Goal: Find specific page/section: Find specific page/section

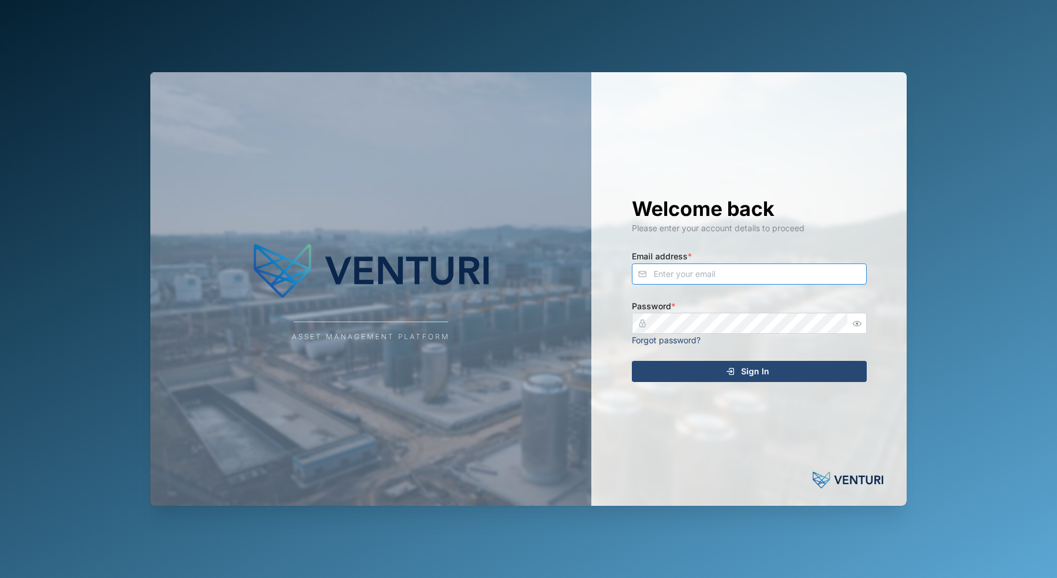
click at [691, 267] on input "Email address *" at bounding box center [749, 274] width 235 height 21
drag, startPoint x: 719, startPoint y: 275, endPoint x: 717, endPoint y: 281, distance: 6.1
click at [719, 274] on input "Email address *" at bounding box center [749, 274] width 235 height 21
type input "sam.gopez@venturi.io"
click at [632, 361] on button "Sign In" at bounding box center [749, 371] width 235 height 21
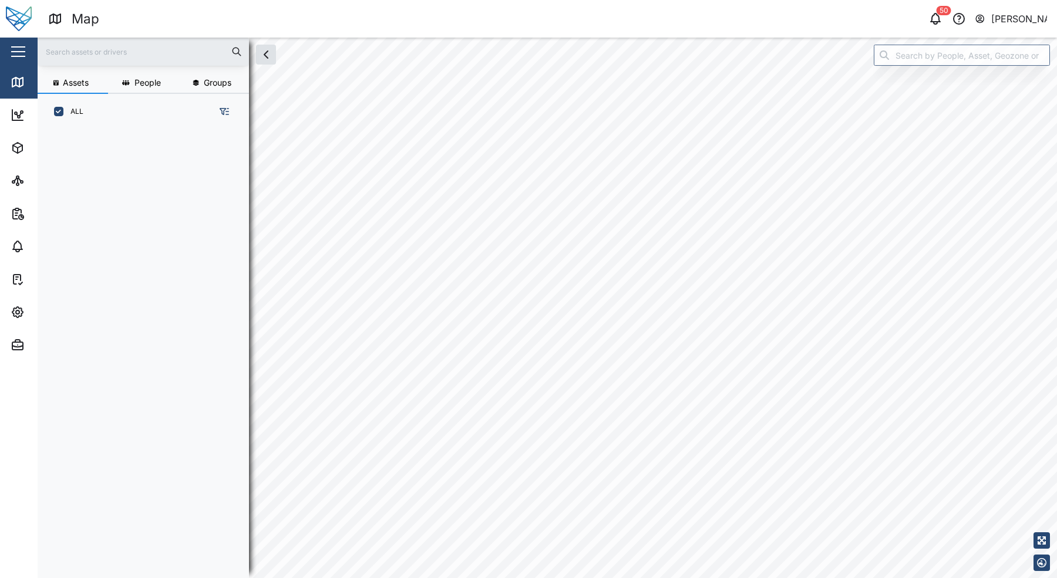
scroll to position [434, 184]
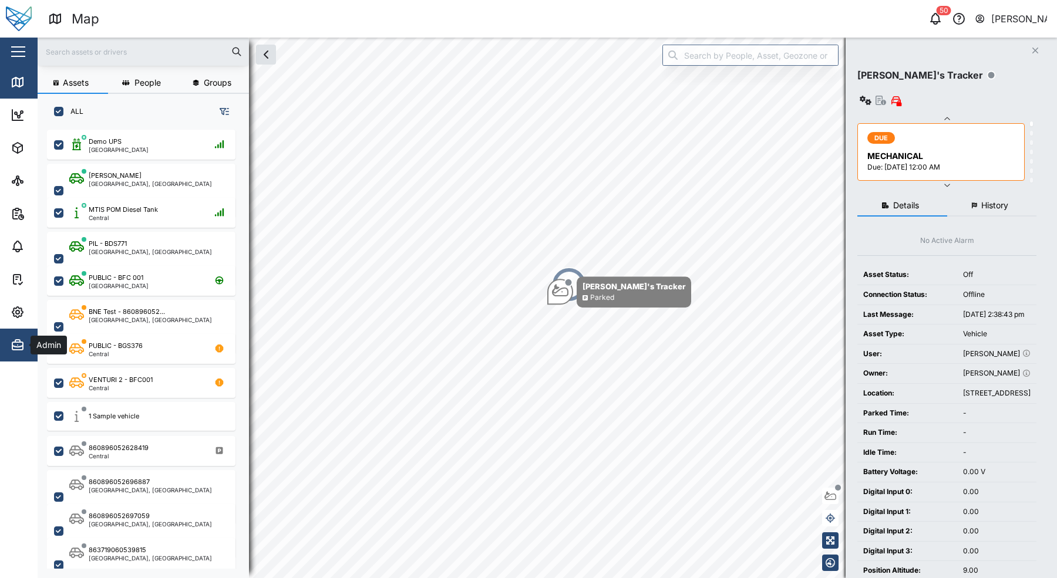
click at [14, 355] on span "Admin" at bounding box center [64, 345] width 107 height 33
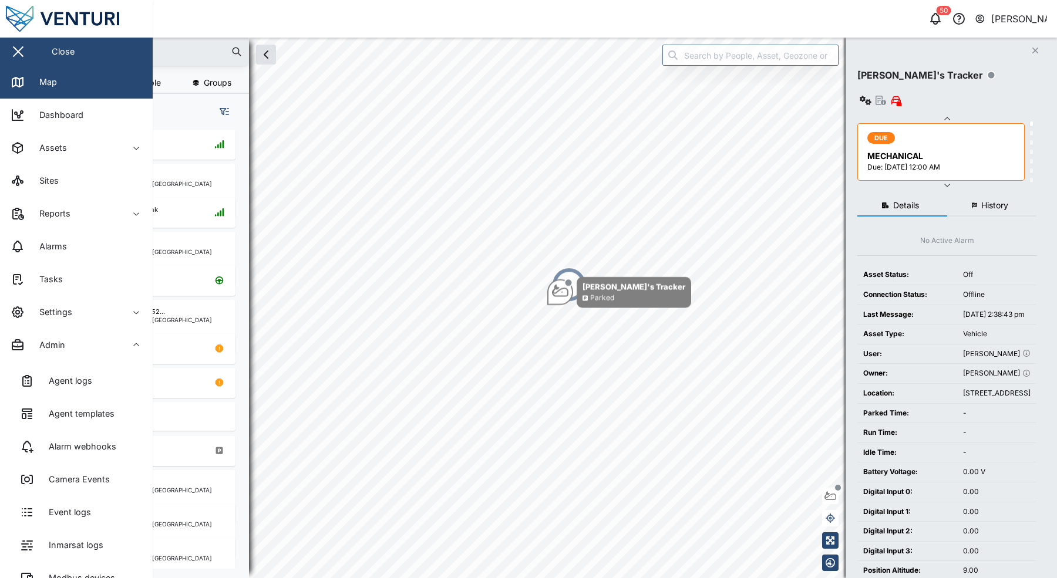
scroll to position [190, 0]
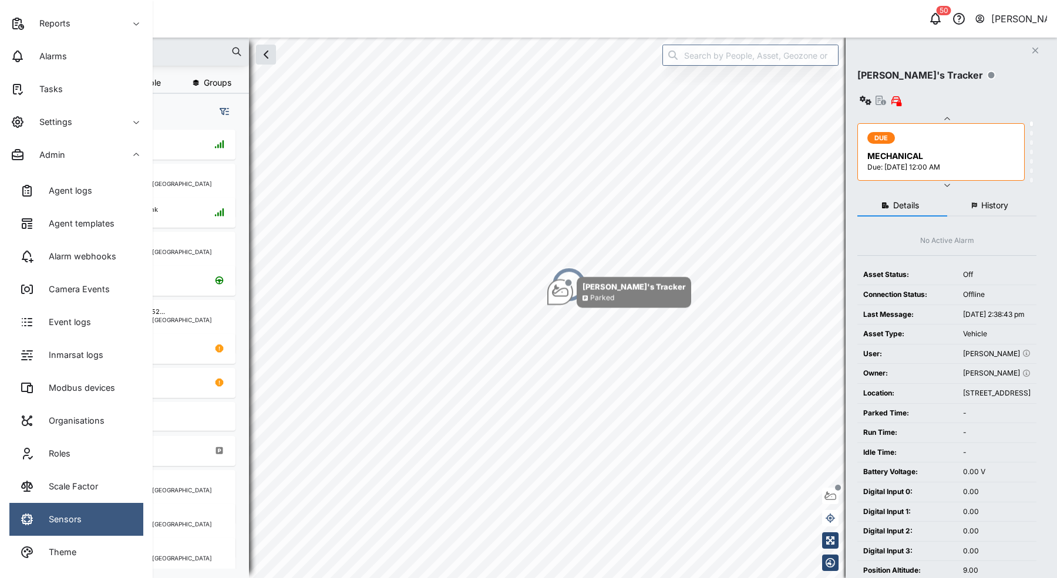
click at [89, 508] on link "Sensors" at bounding box center [76, 519] width 134 height 33
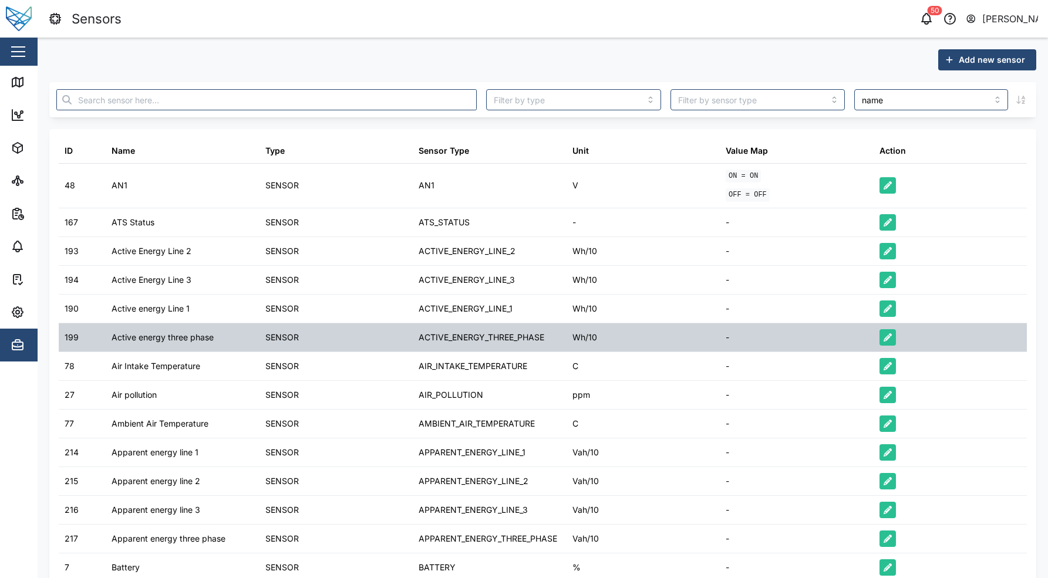
scroll to position [258, 0]
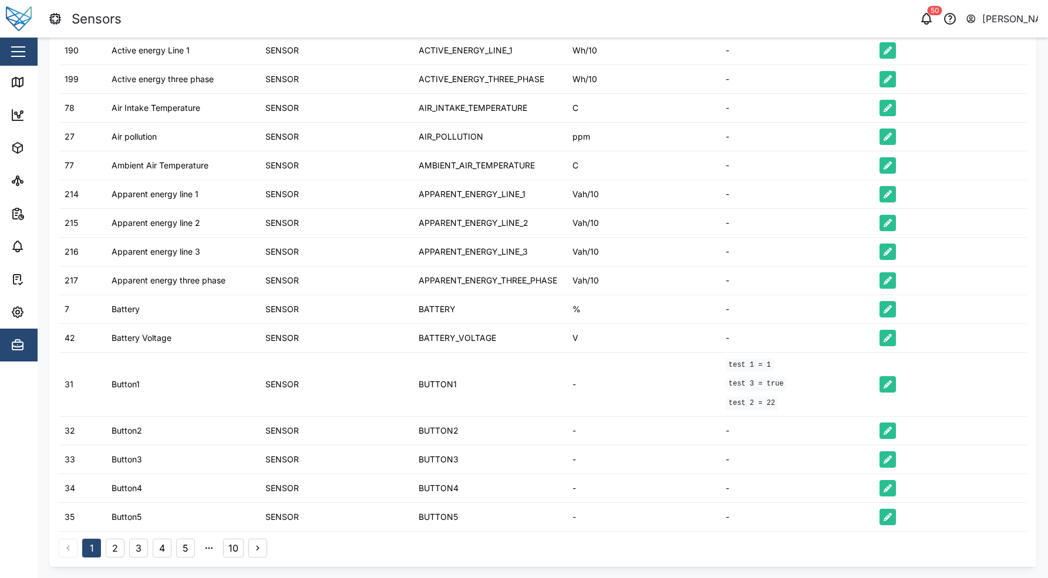
click at [114, 545] on button "2" at bounding box center [115, 548] width 19 height 19
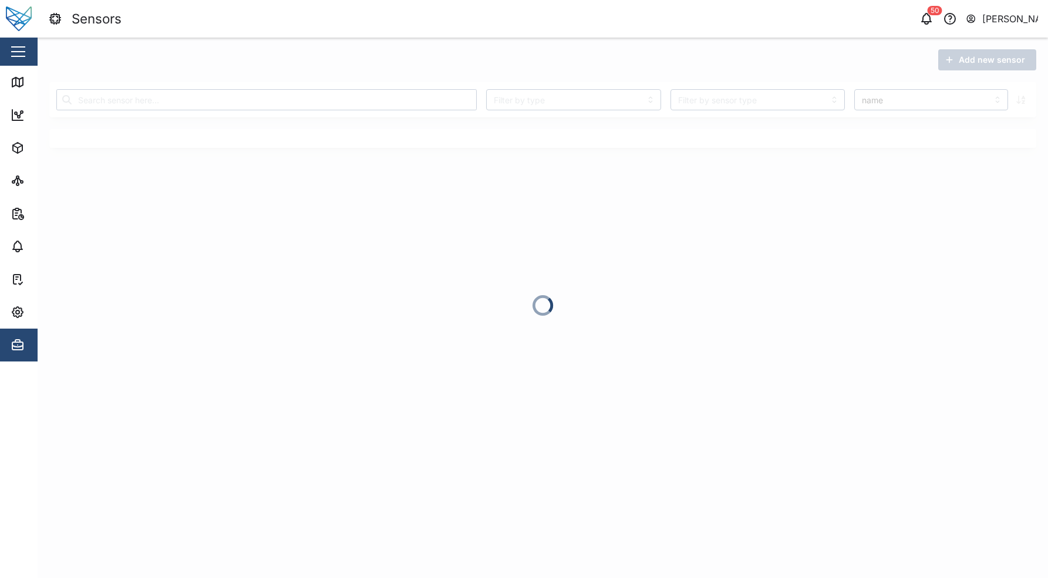
scroll to position [0, 0]
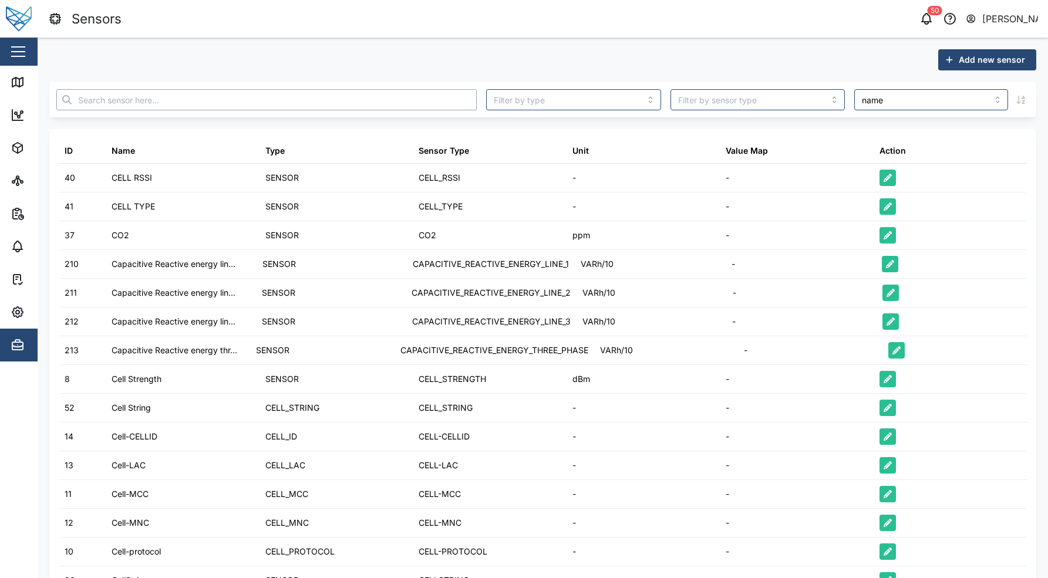
click at [311, 100] on input "text" at bounding box center [266, 99] width 420 height 21
type input "consump"
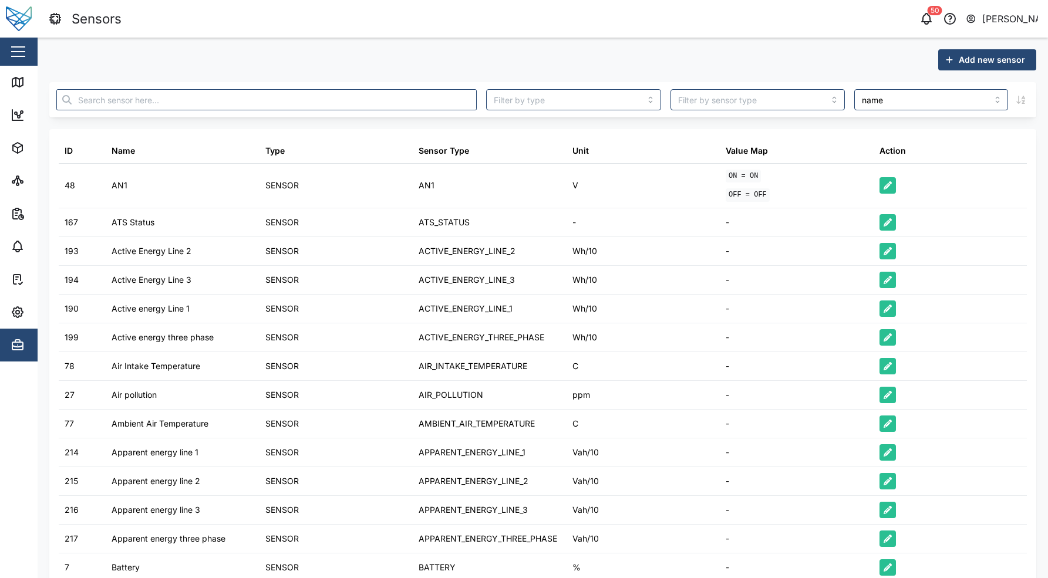
click at [293, 110] on div at bounding box center [267, 100] width 430 height 31
click at [293, 106] on input "text" at bounding box center [266, 99] width 420 height 21
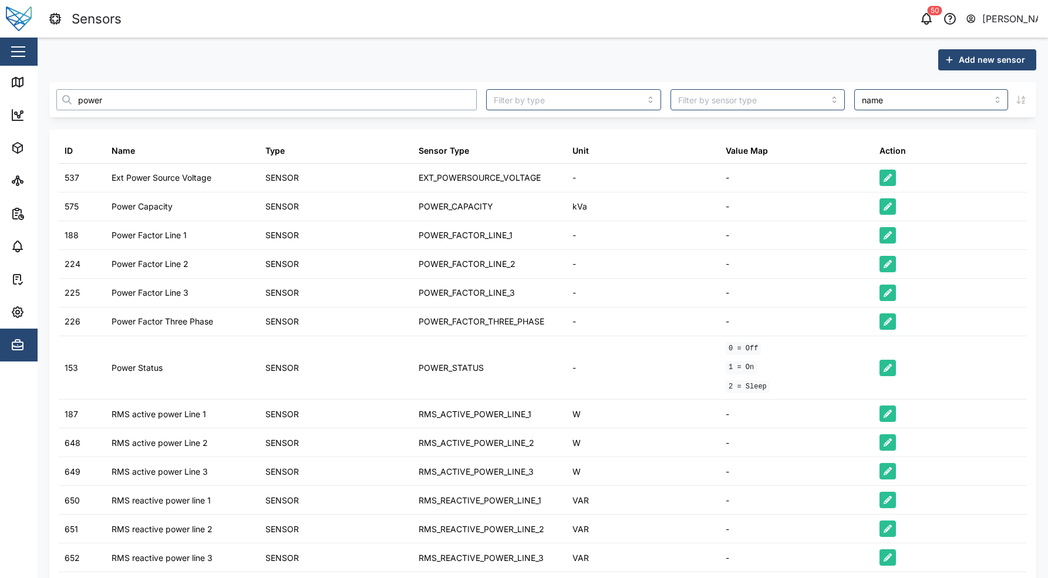
click at [123, 100] on input "power" at bounding box center [266, 99] width 420 height 21
type input "consum"
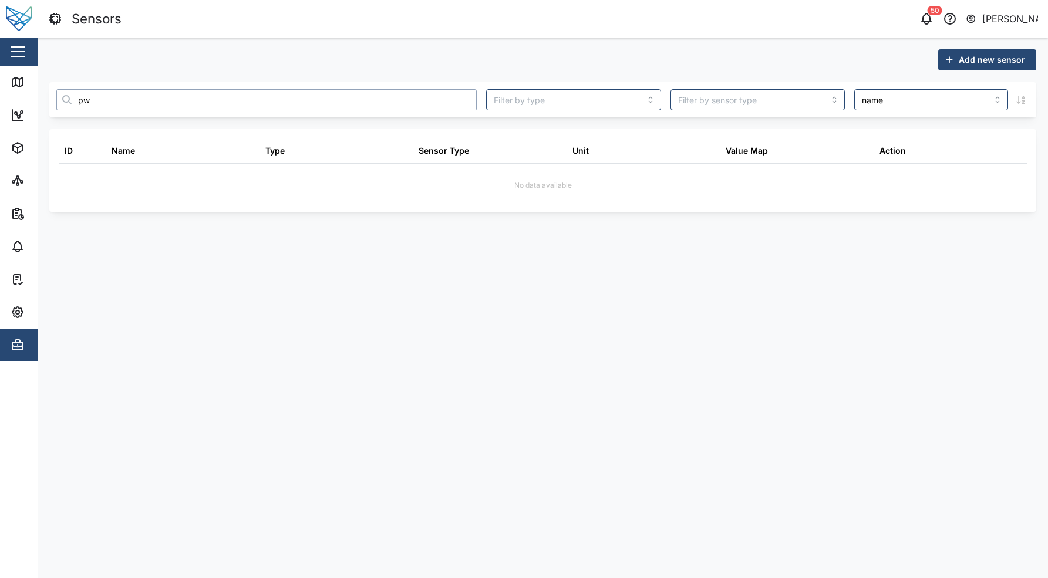
type input "p"
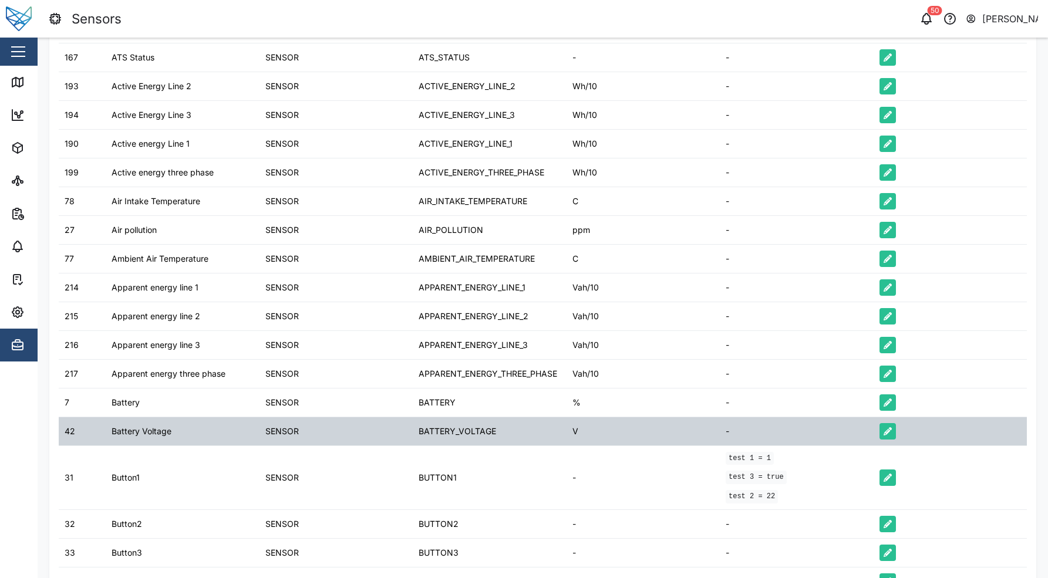
scroll to position [258, 0]
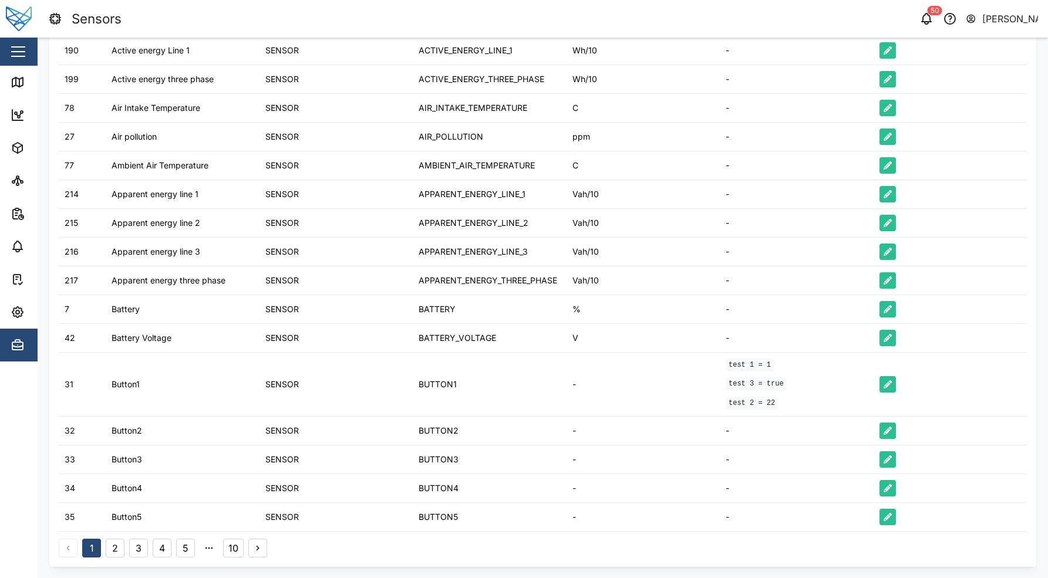
click at [115, 550] on button "2" at bounding box center [115, 548] width 19 height 19
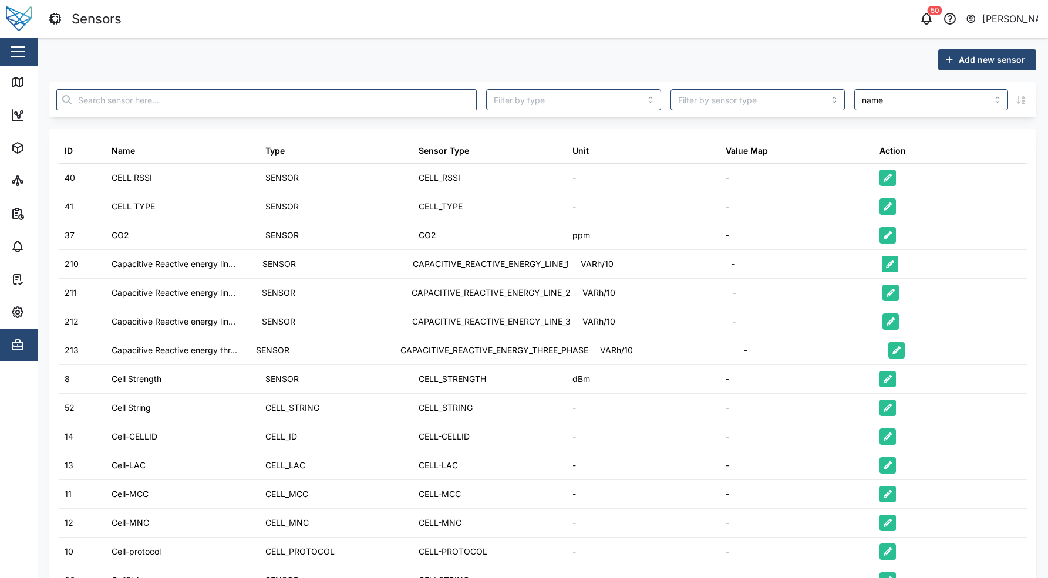
scroll to position [385, 0]
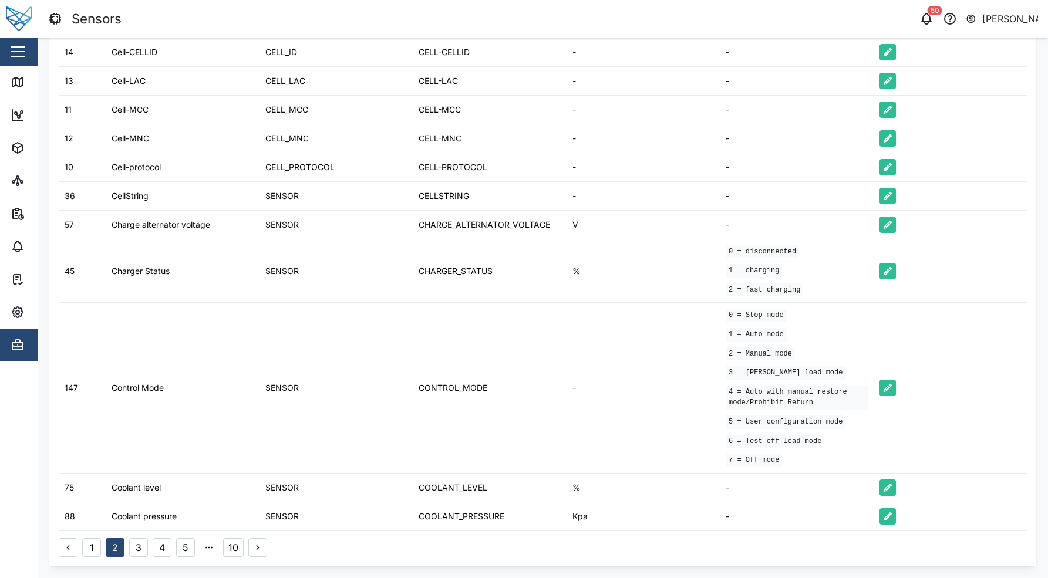
click at [147, 552] on button "3" at bounding box center [138, 547] width 19 height 19
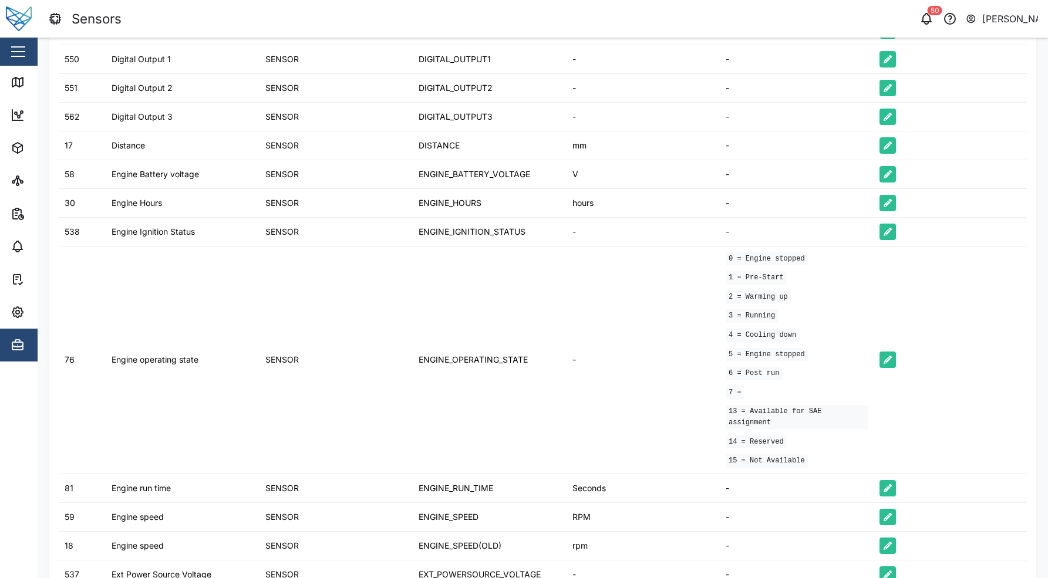
scroll to position [407, 0]
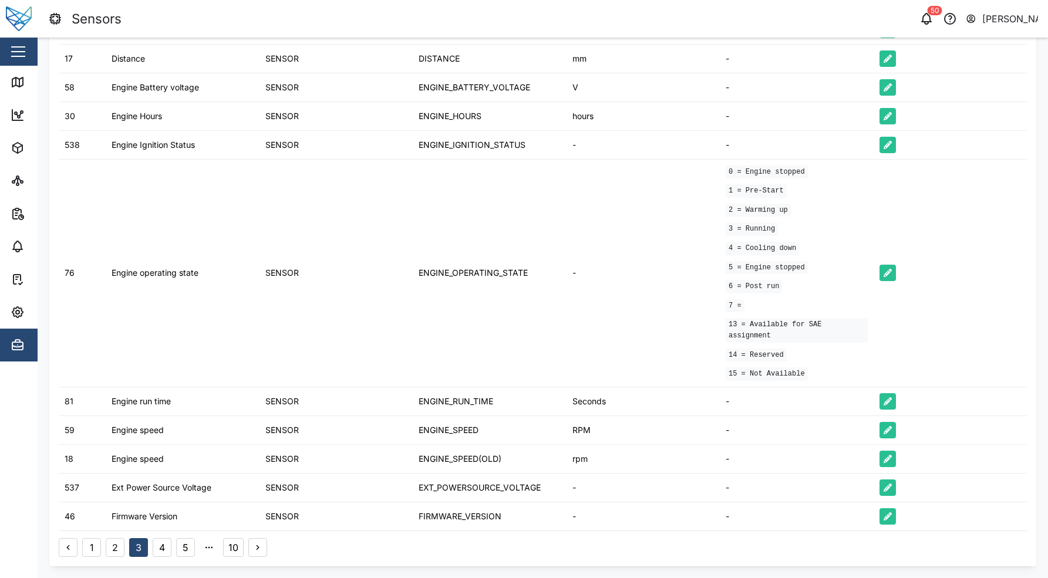
click at [161, 552] on button "4" at bounding box center [162, 547] width 19 height 19
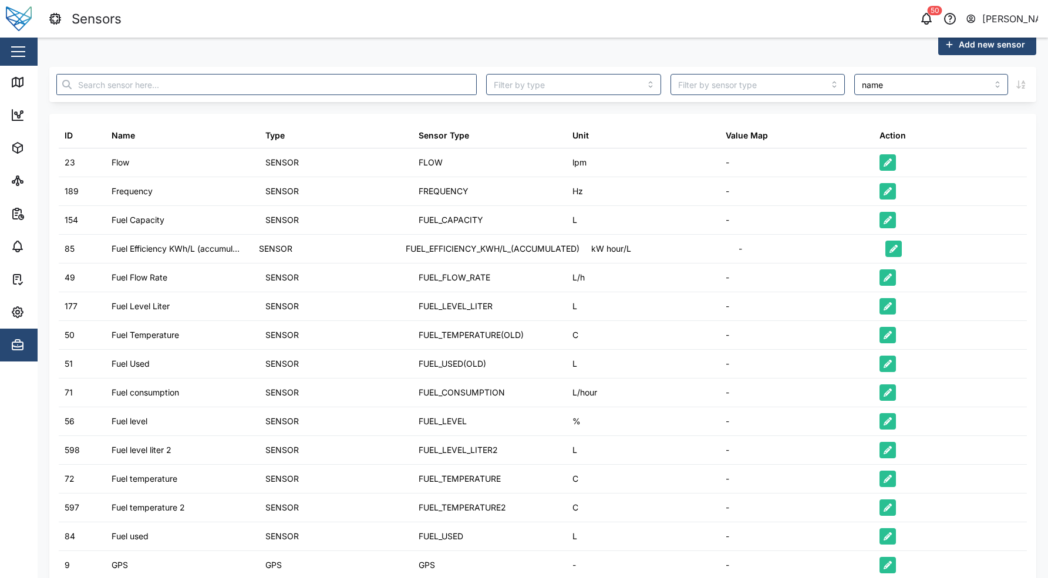
scroll to position [207, 0]
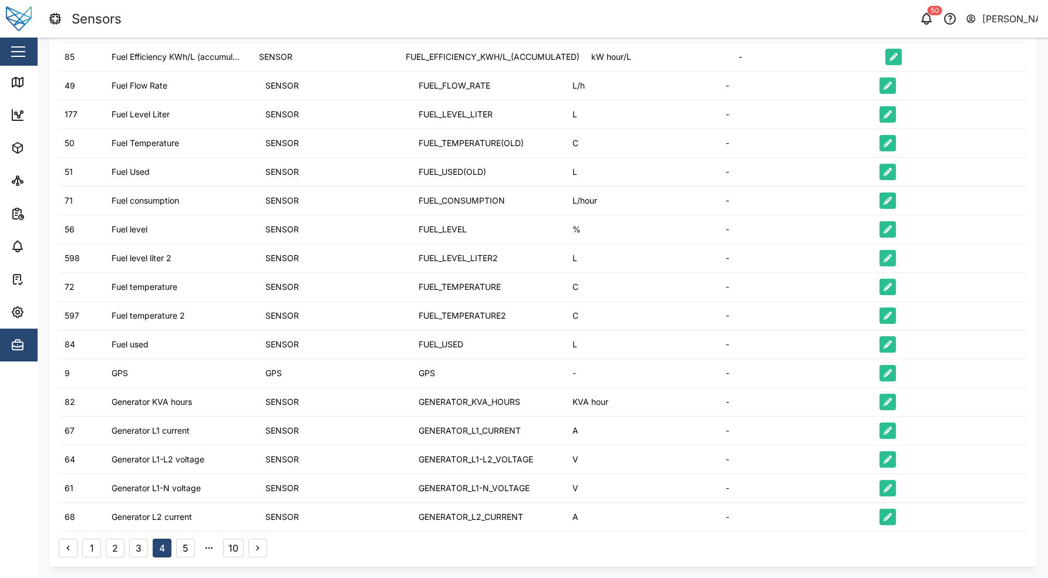
click at [187, 536] on div "1 2 3 4 5 10" at bounding box center [543, 545] width 968 height 26
click at [188, 544] on button "5" at bounding box center [185, 548] width 19 height 19
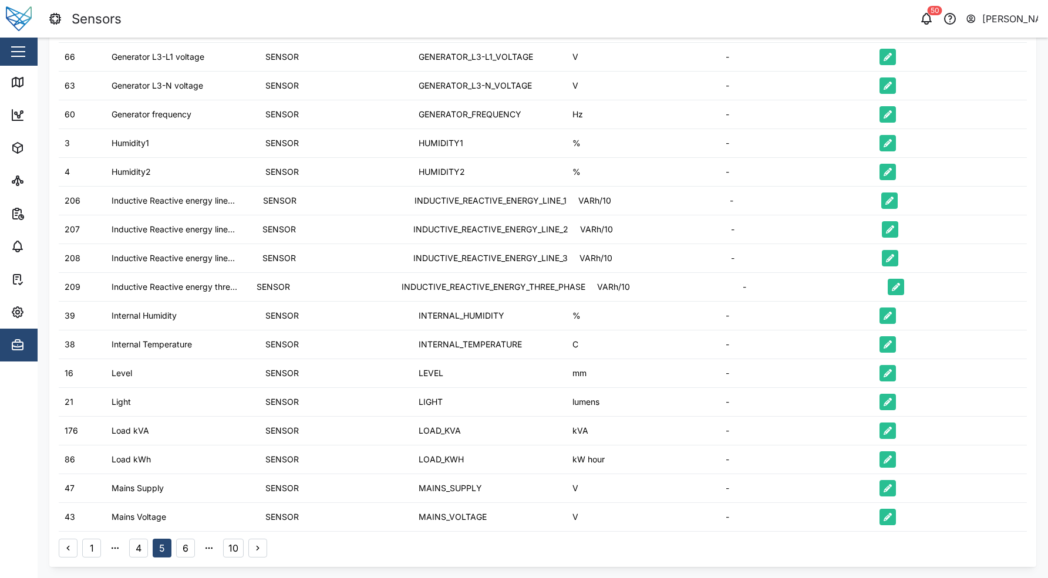
click at [193, 547] on button "6" at bounding box center [185, 548] width 19 height 19
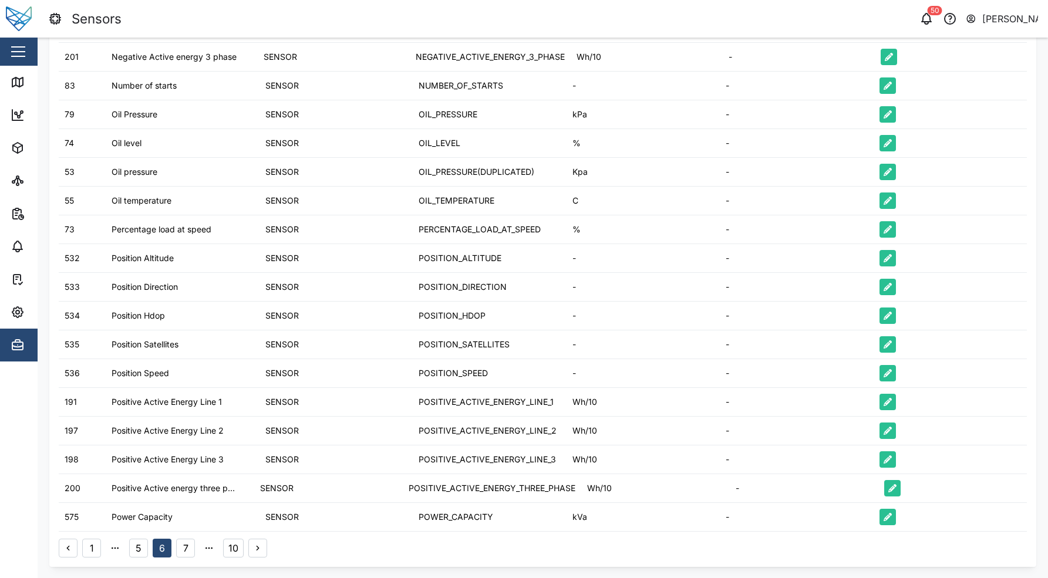
click at [184, 542] on button "7" at bounding box center [185, 548] width 19 height 19
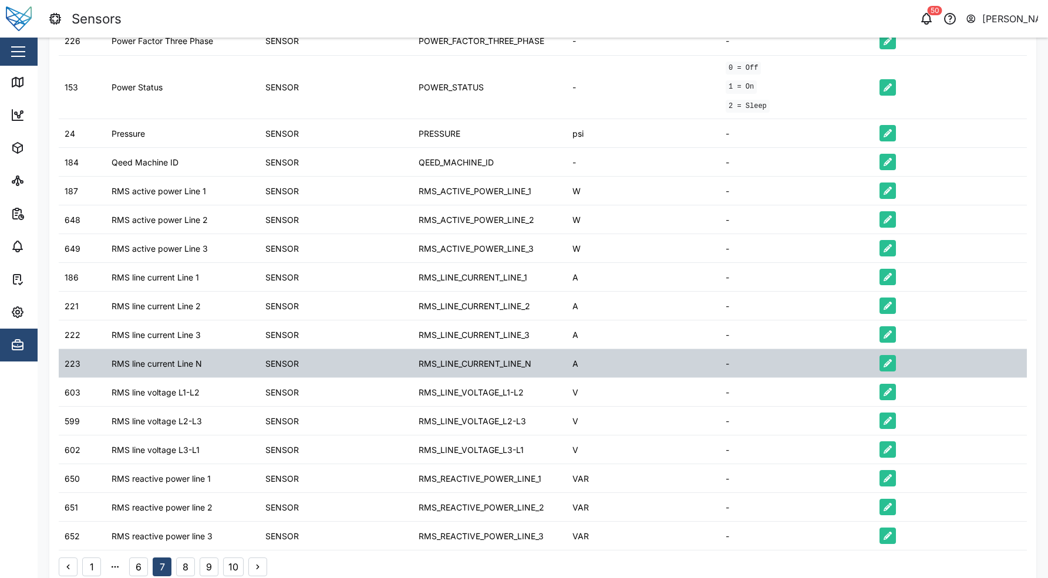
scroll to position [242, 0]
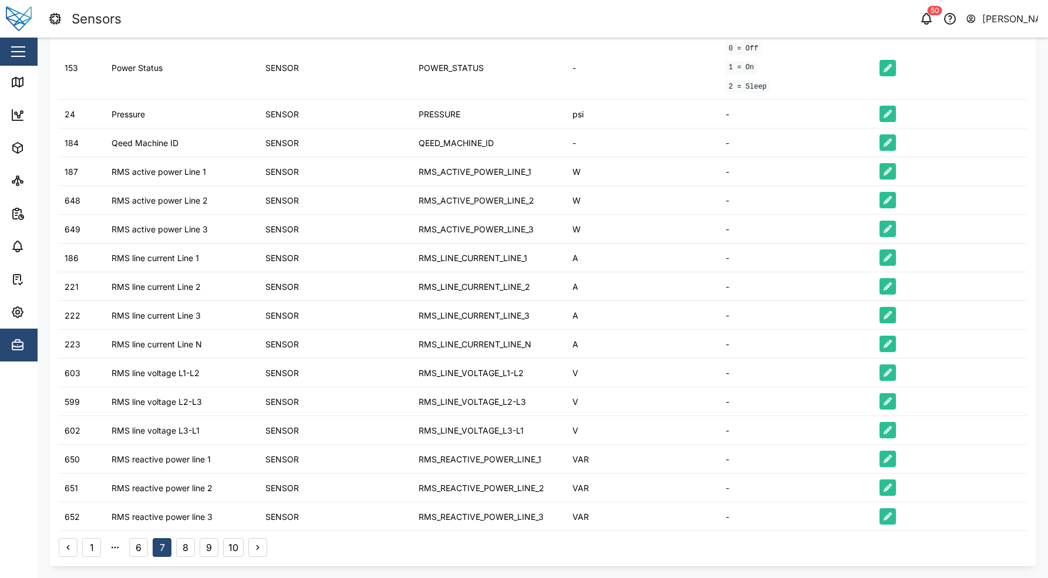
click at [184, 546] on button "8" at bounding box center [185, 547] width 19 height 19
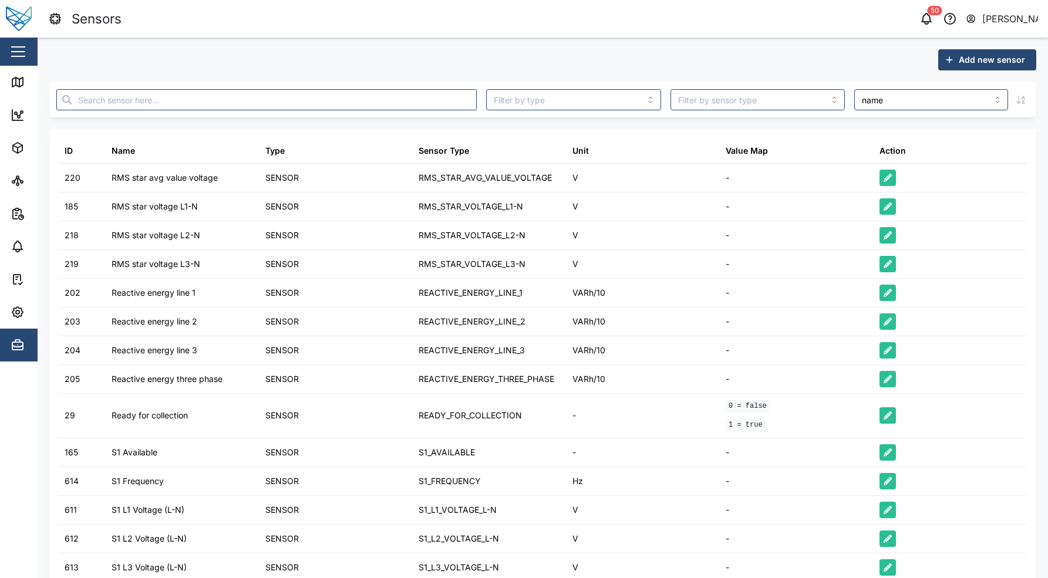
scroll to position [224, 0]
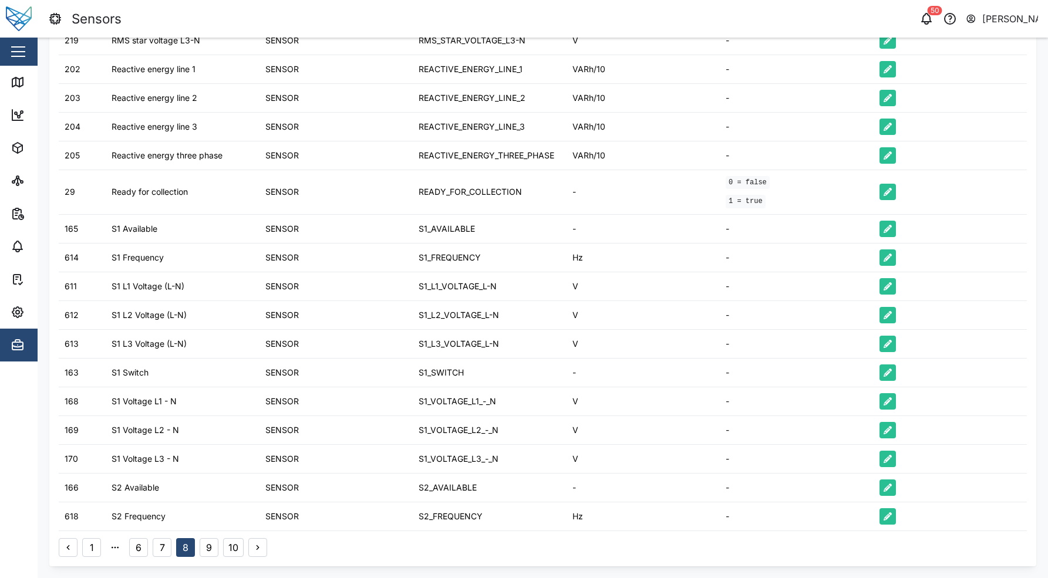
click at [210, 548] on button "9" at bounding box center [209, 547] width 19 height 19
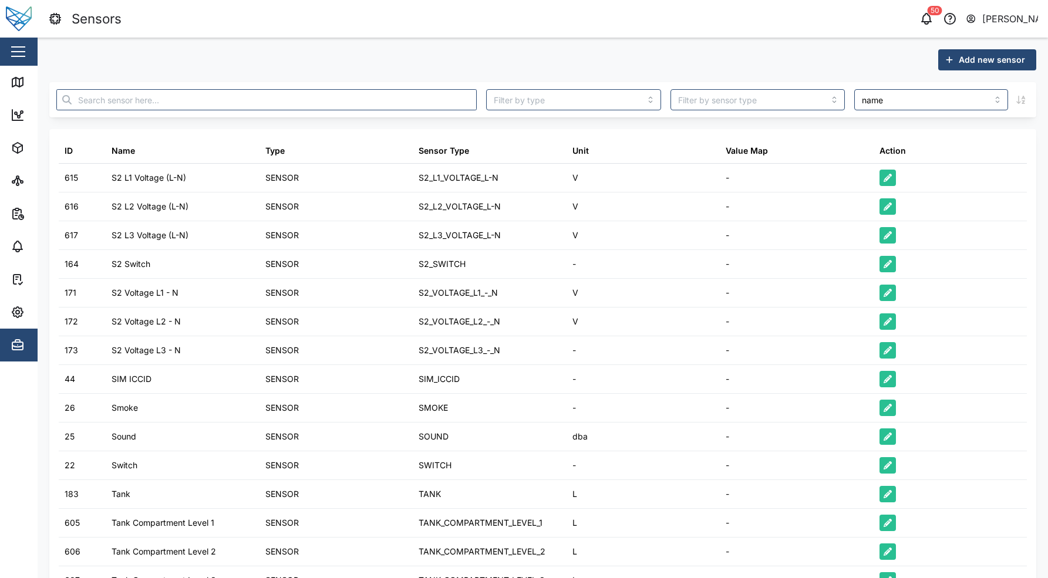
scroll to position [207, 0]
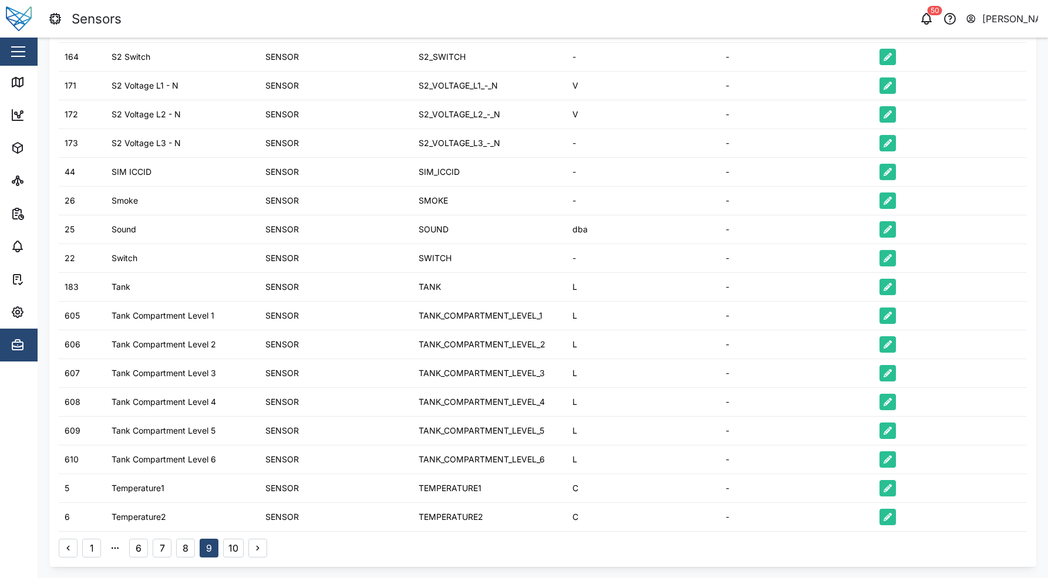
click at [210, 548] on button "9" at bounding box center [209, 548] width 19 height 19
click at [234, 552] on button "10" at bounding box center [233, 548] width 21 height 19
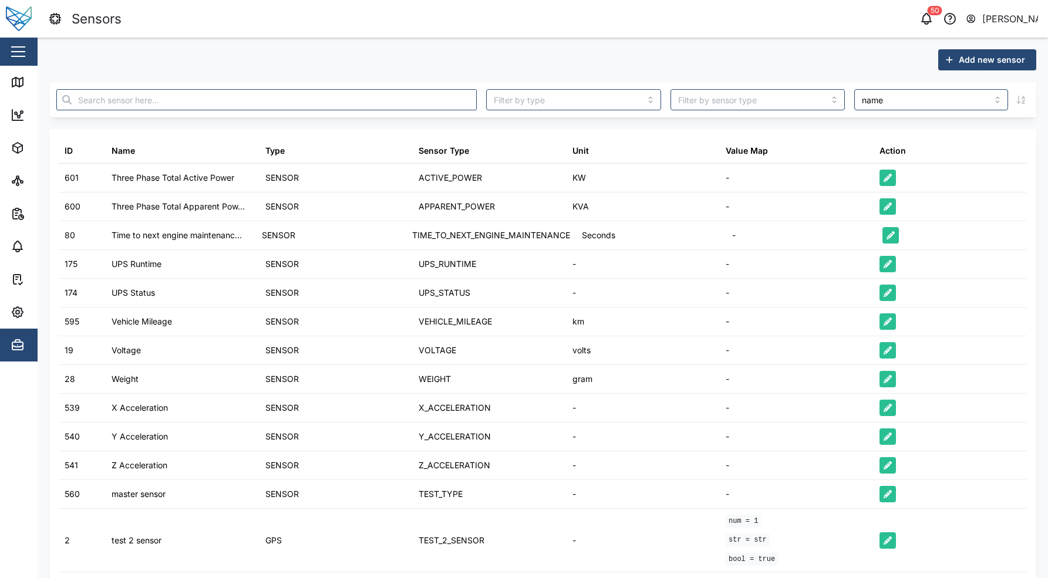
scroll to position [70, 0]
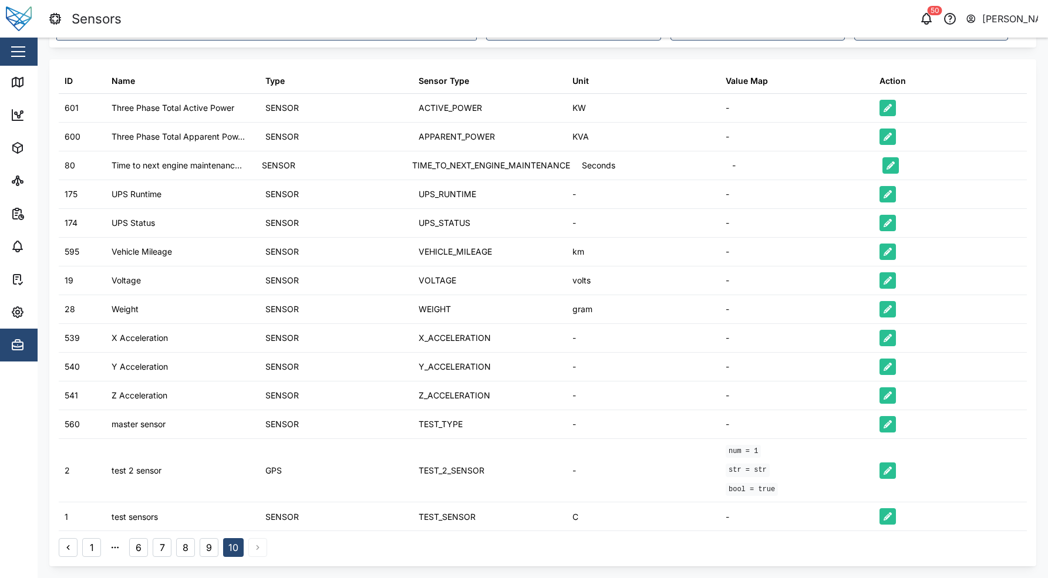
click at [163, 550] on button "7" at bounding box center [162, 547] width 19 height 19
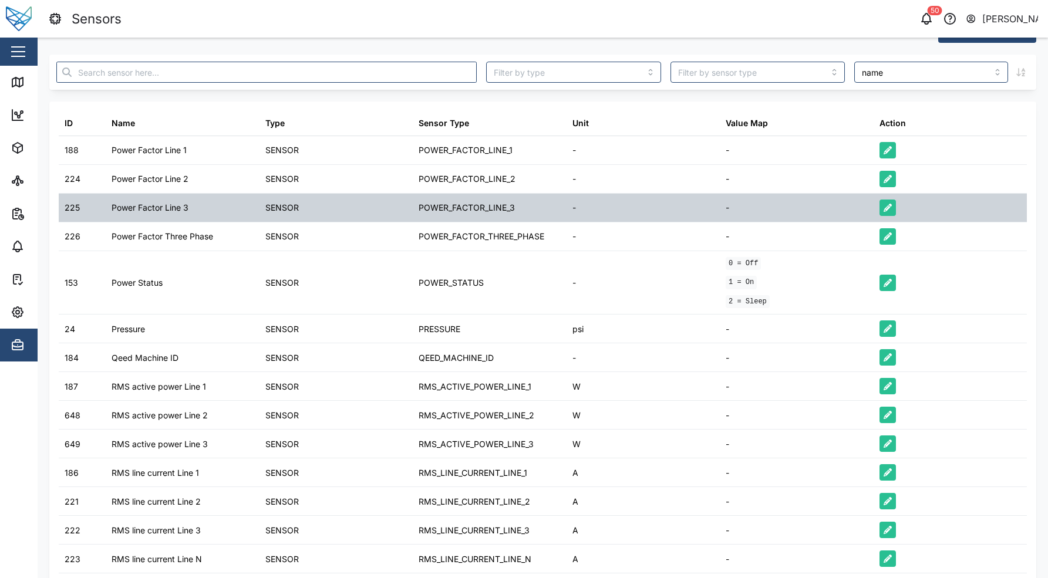
scroll to position [0, 0]
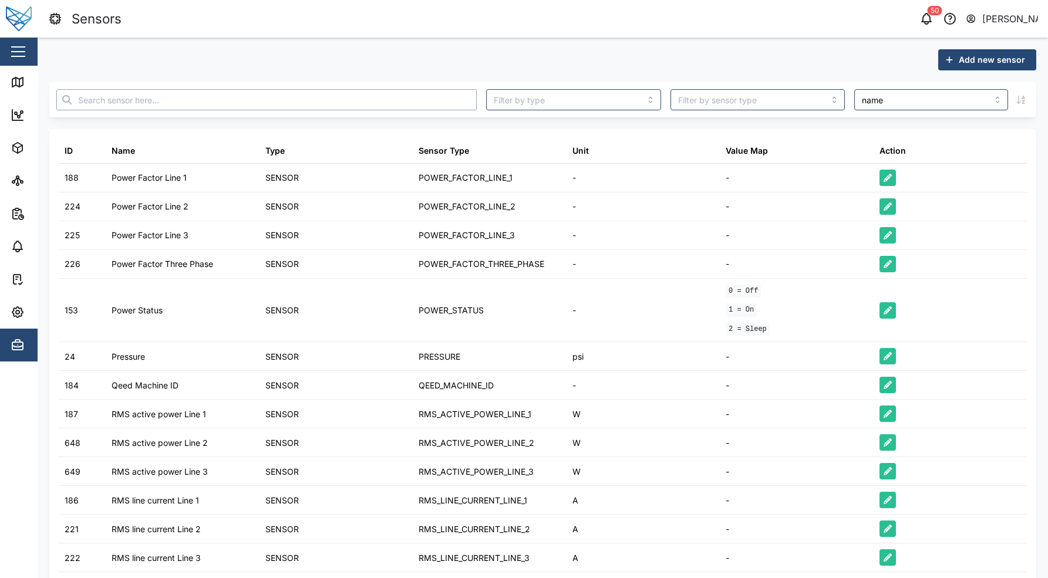
click at [258, 109] on input "text" at bounding box center [266, 99] width 420 height 21
type input "power"
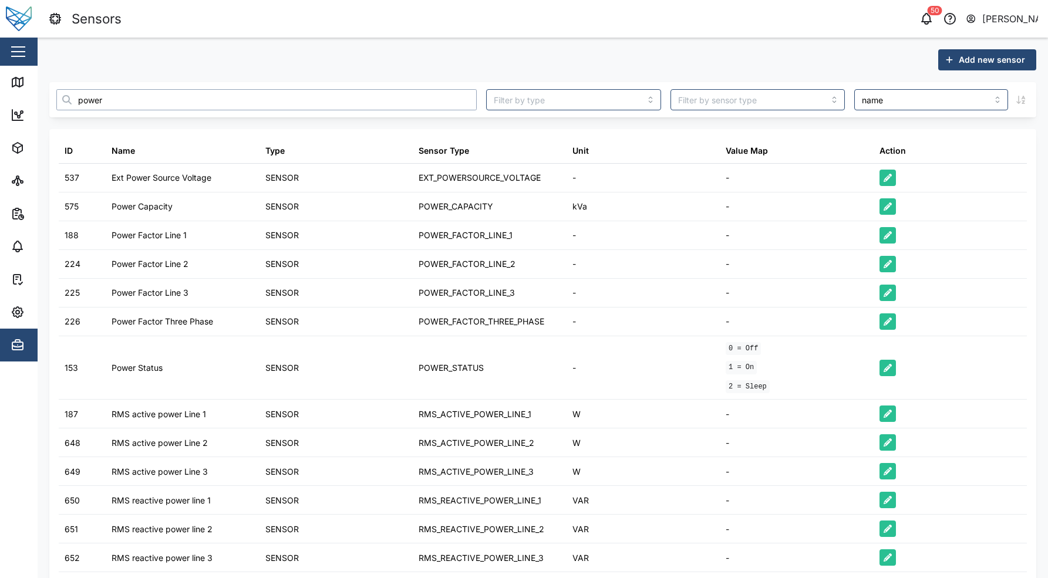
click at [196, 96] on input "power" at bounding box center [266, 99] width 420 height 21
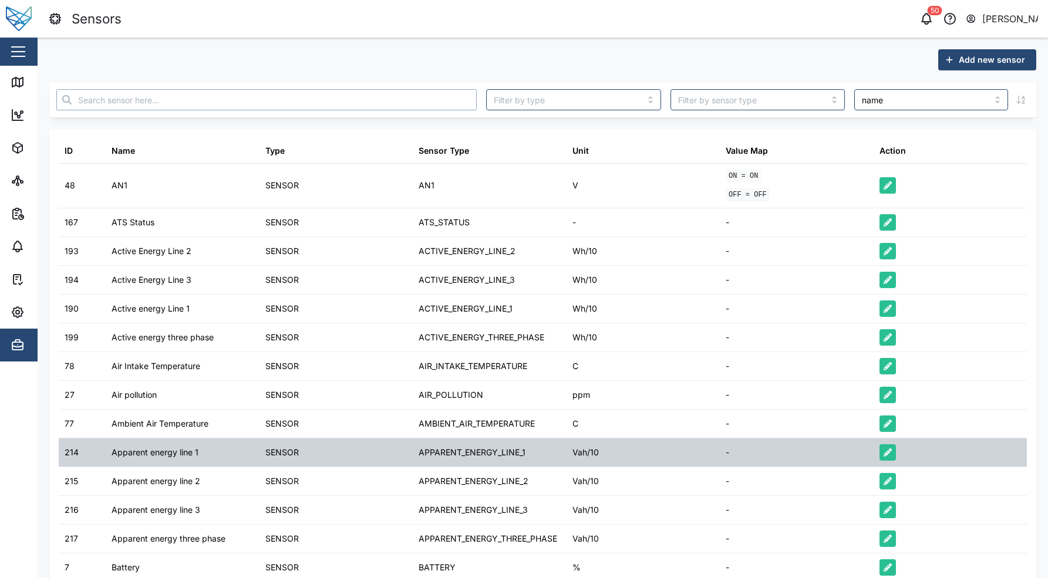
scroll to position [258, 0]
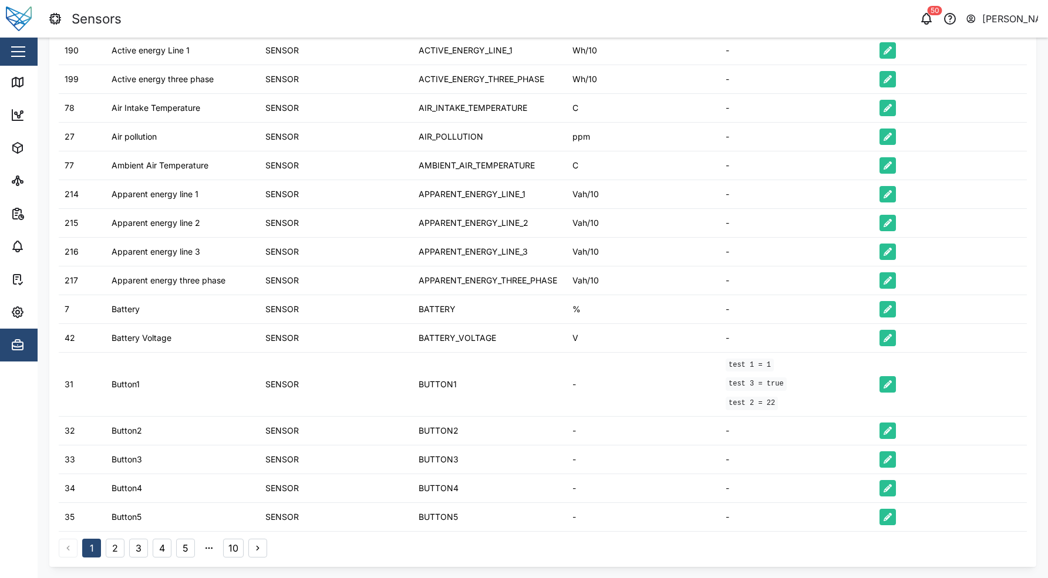
click at [111, 548] on button "2" at bounding box center [115, 548] width 19 height 19
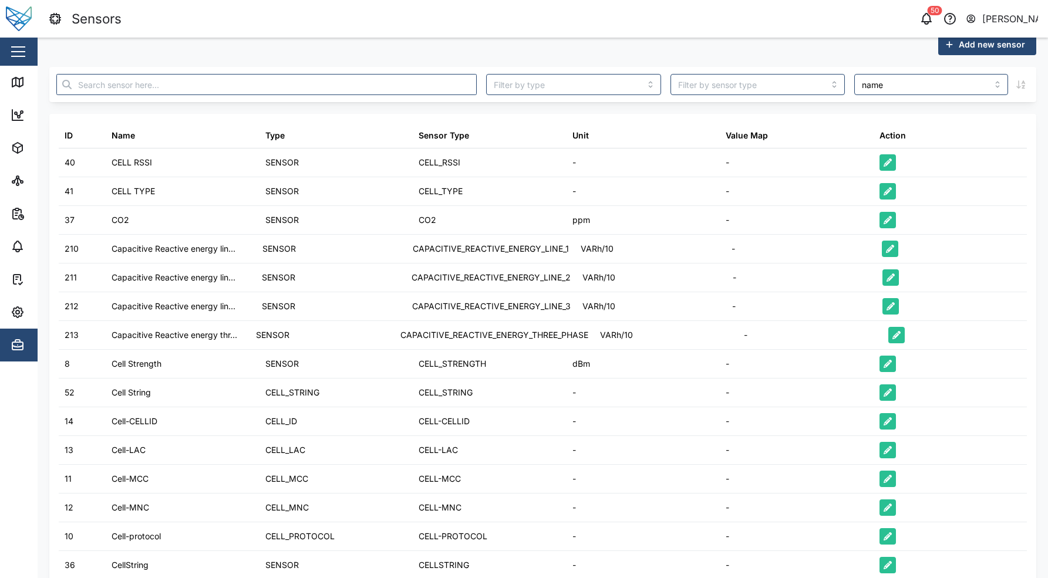
scroll to position [385, 0]
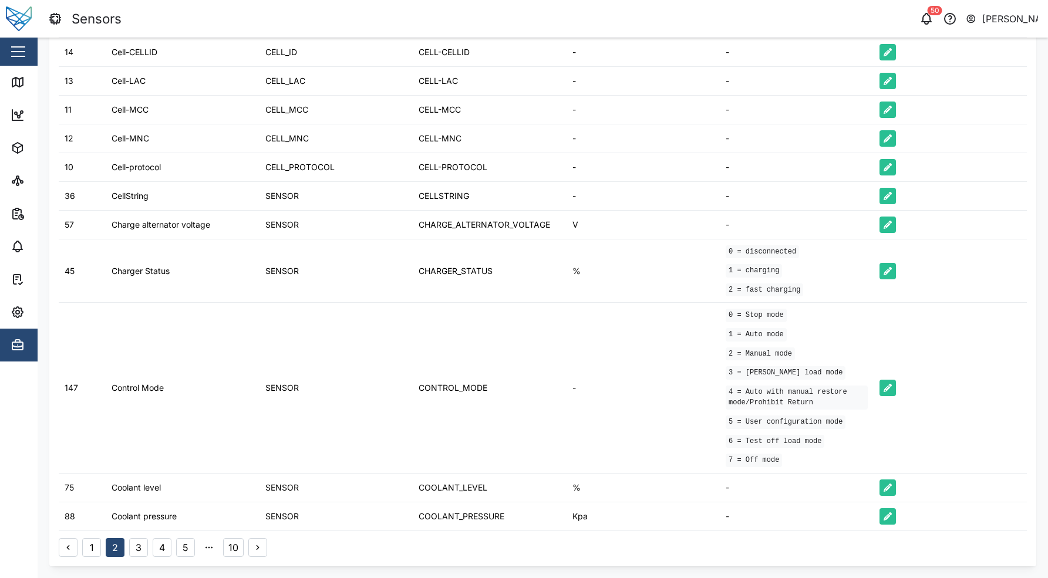
click at [147, 548] on button "3" at bounding box center [138, 547] width 19 height 19
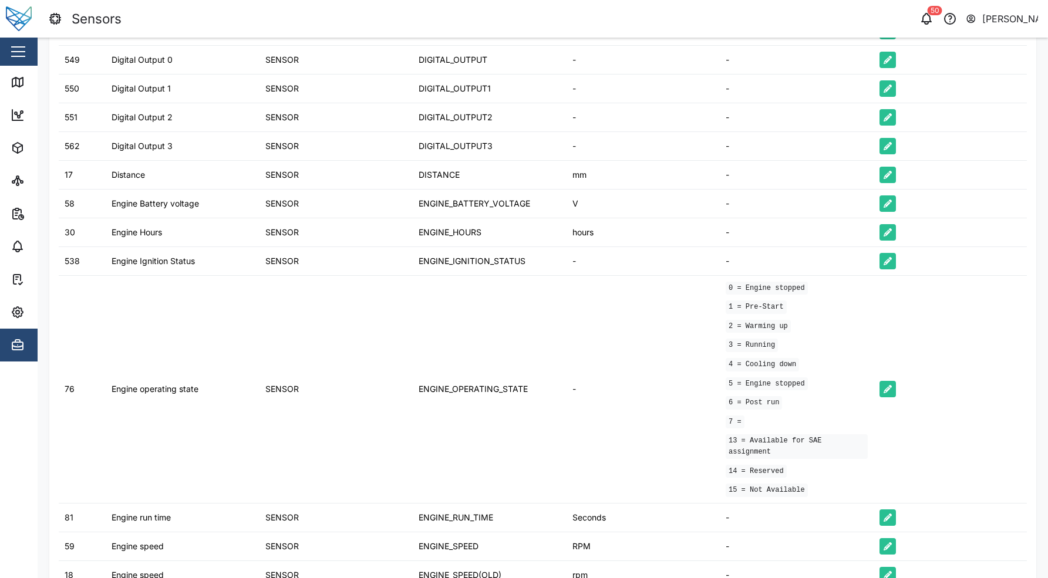
scroll to position [407, 0]
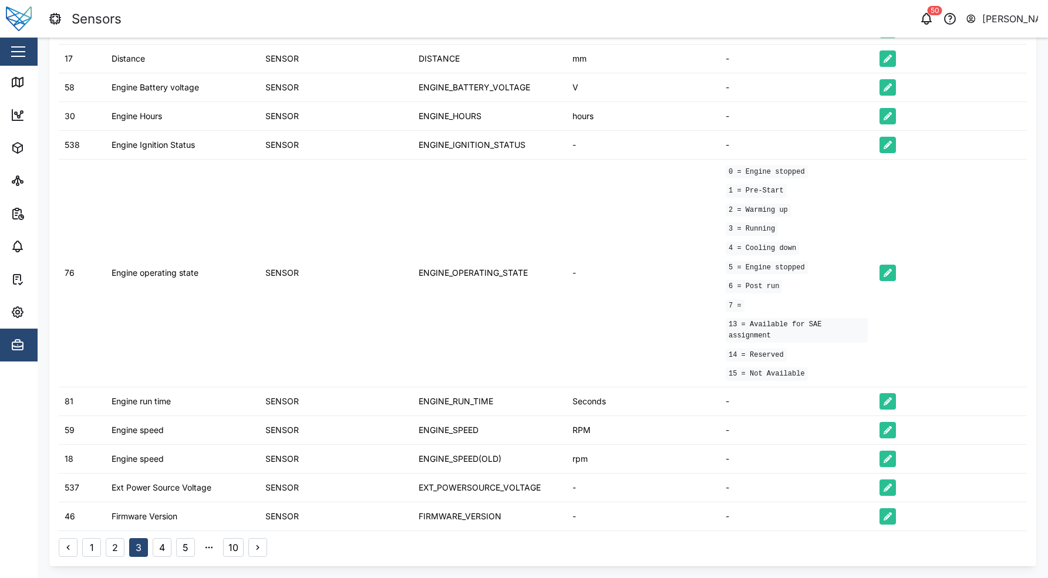
click at [157, 549] on button "4" at bounding box center [162, 547] width 19 height 19
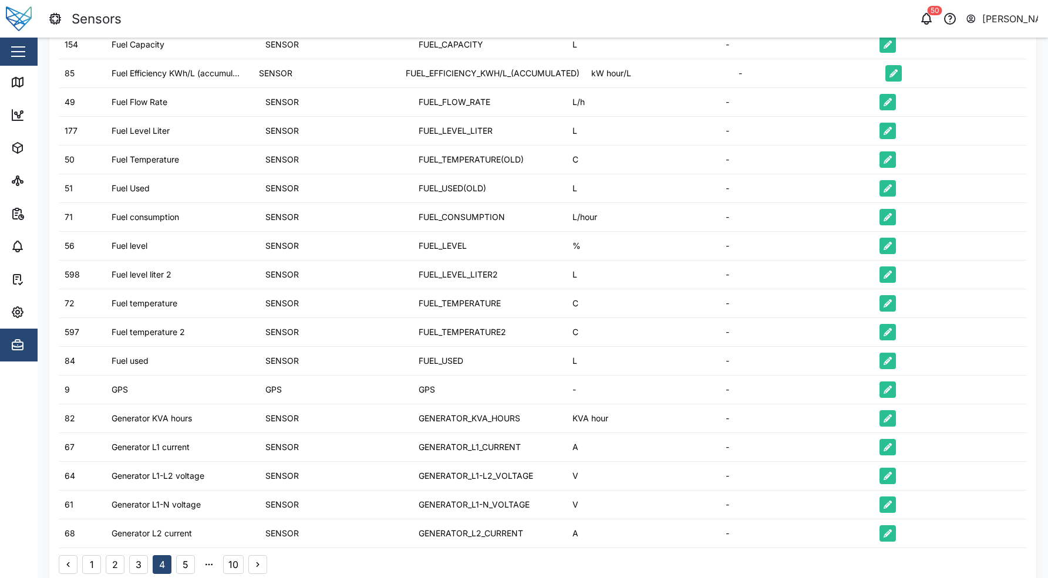
scroll to position [207, 0]
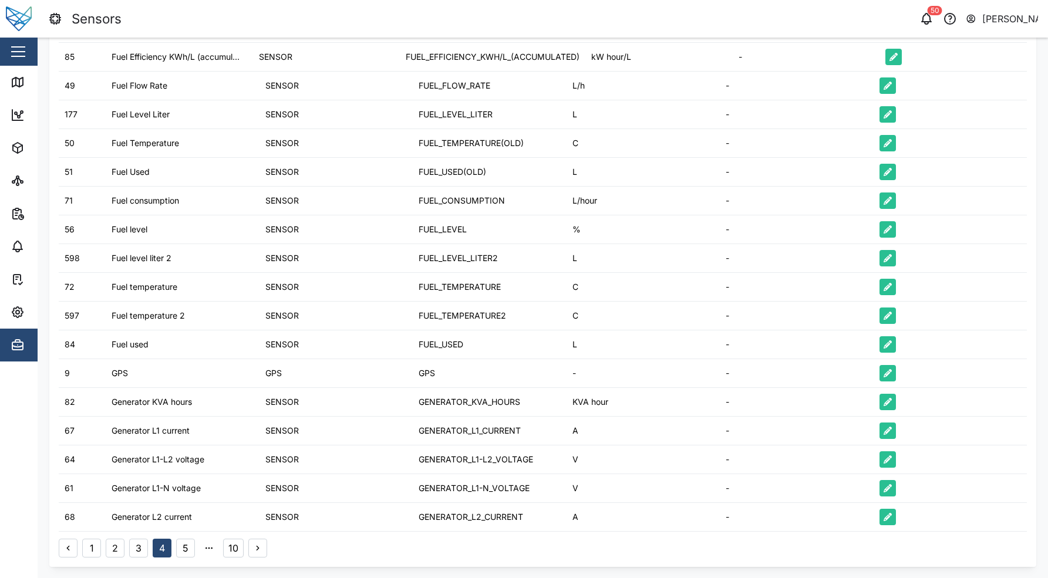
click at [185, 542] on button "5" at bounding box center [185, 548] width 19 height 19
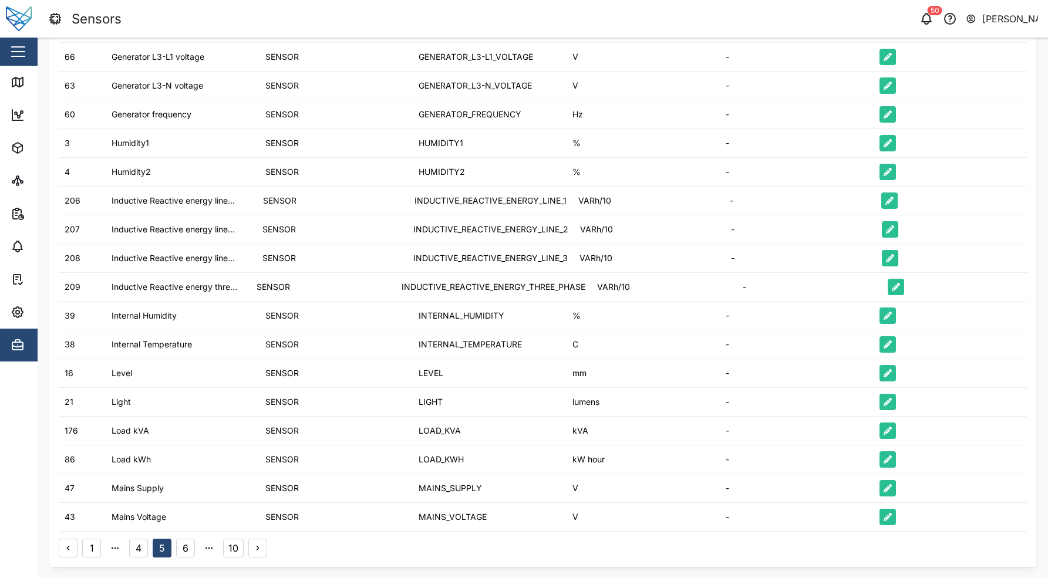
click at [184, 552] on button "6" at bounding box center [185, 548] width 19 height 19
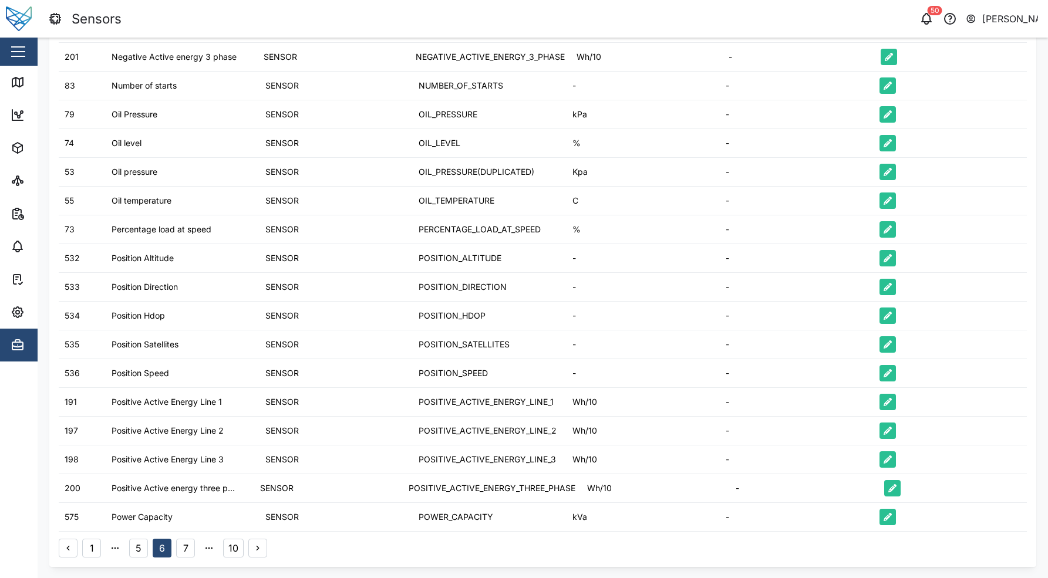
click at [188, 552] on button "7" at bounding box center [185, 548] width 19 height 19
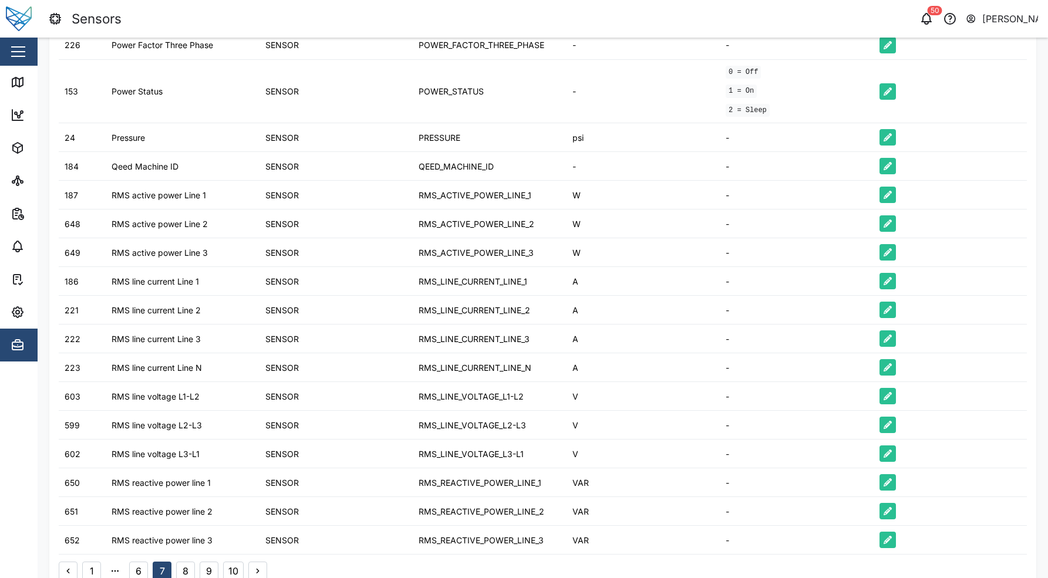
scroll to position [242, 0]
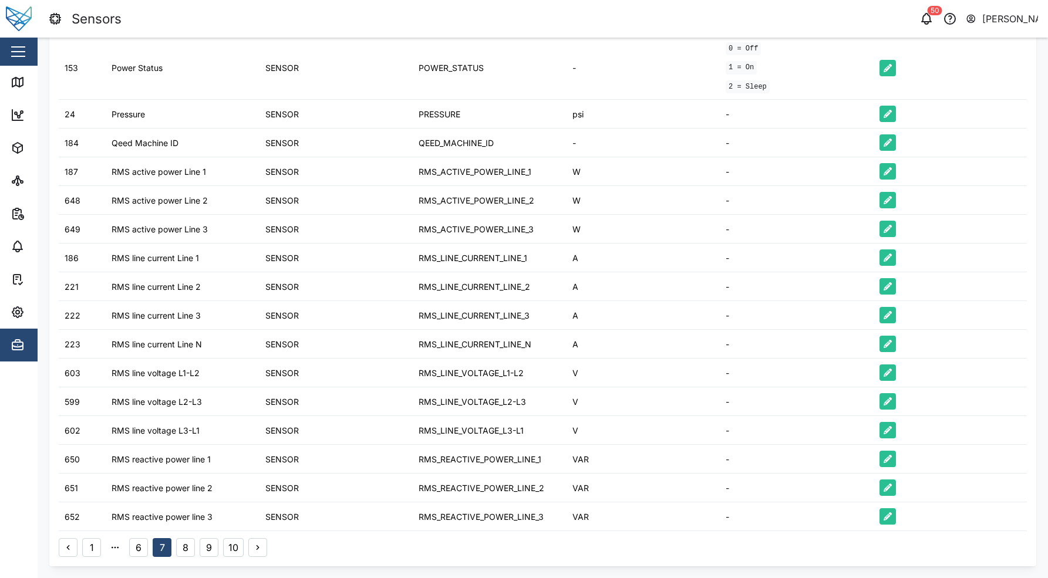
click at [188, 548] on button "8" at bounding box center [185, 547] width 19 height 19
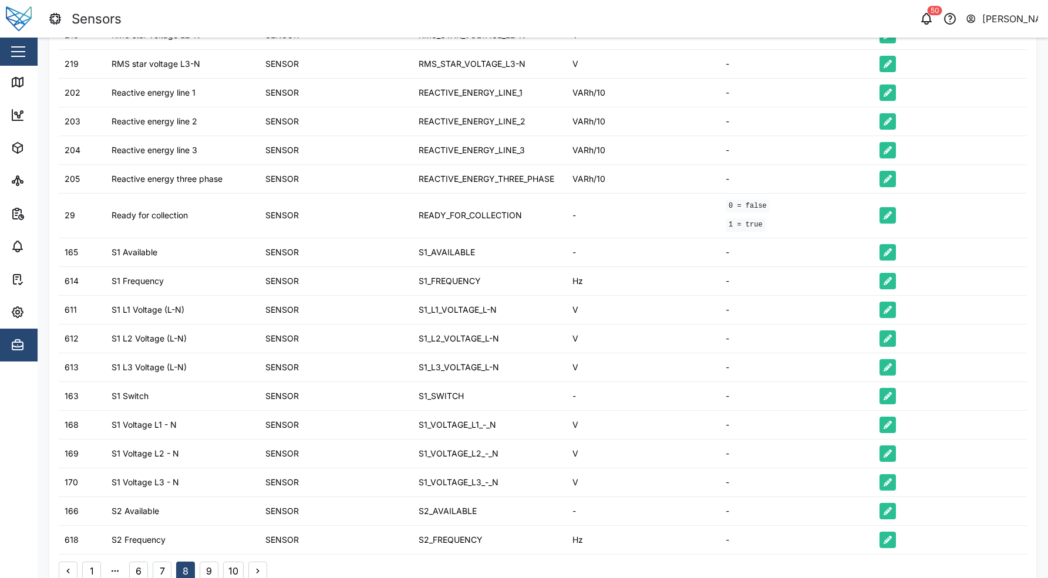
scroll to position [224, 0]
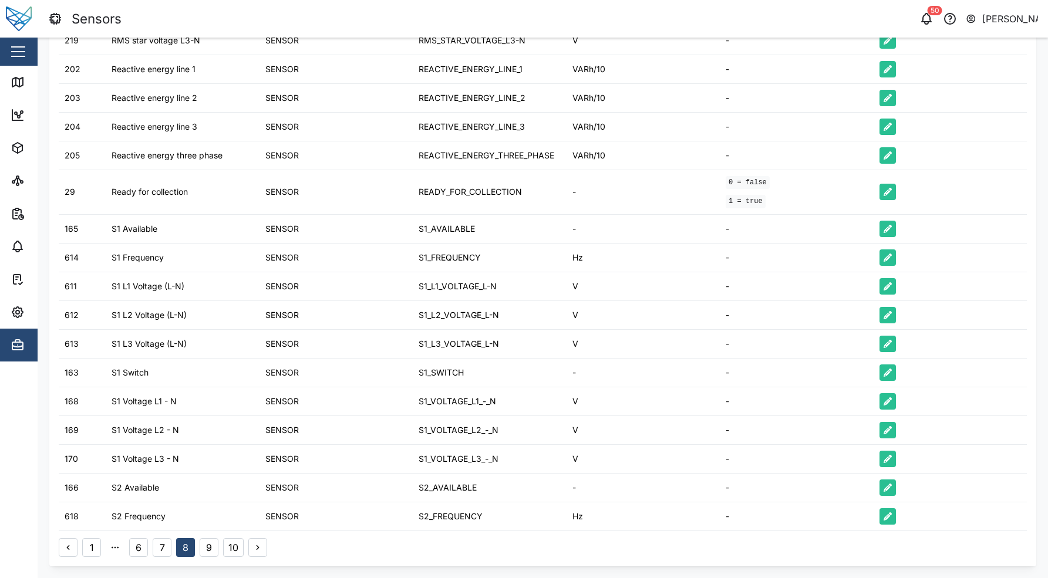
click at [217, 555] on button "9" at bounding box center [209, 547] width 19 height 19
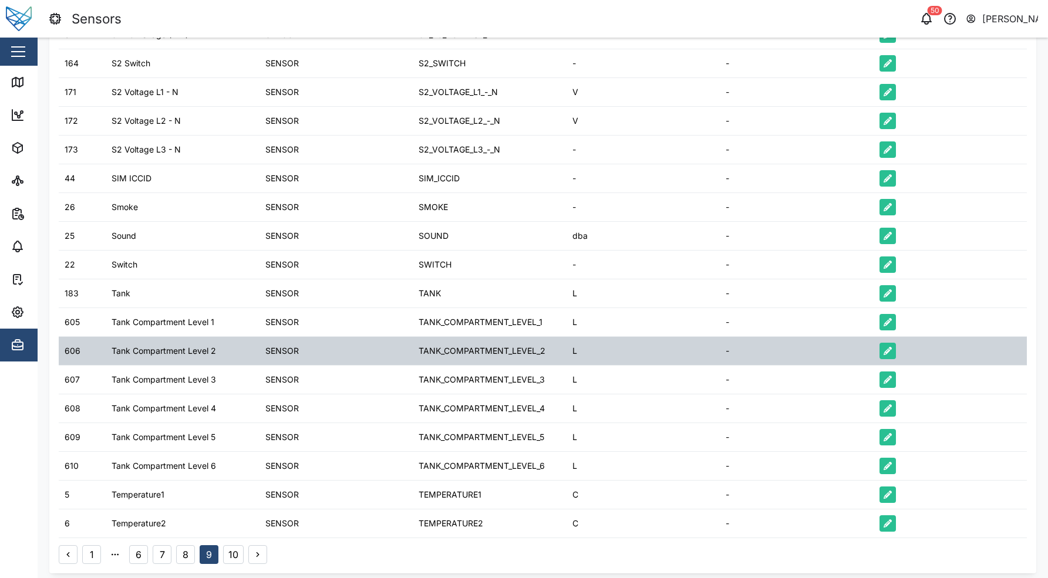
scroll to position [207, 0]
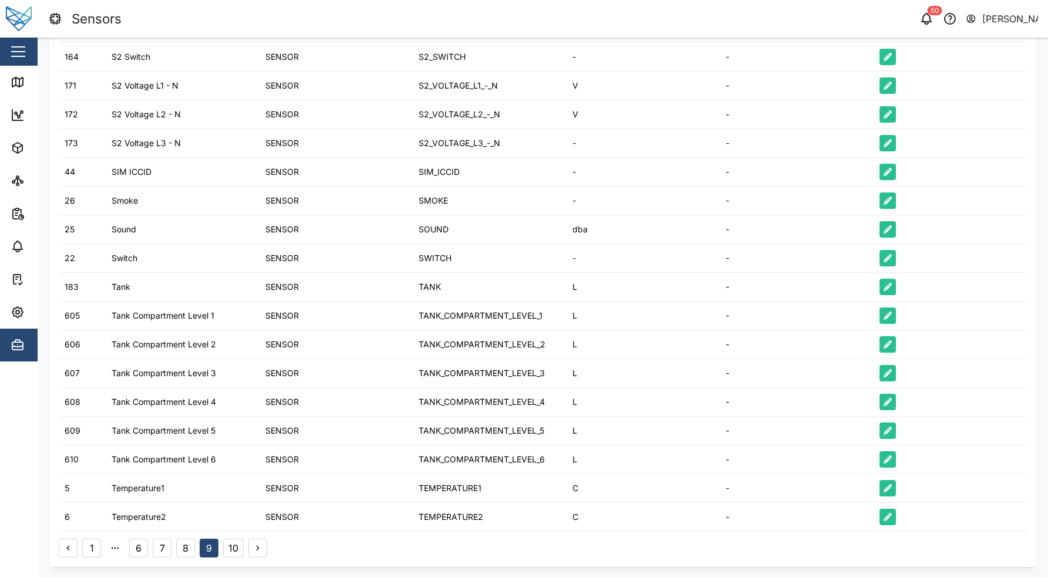
click at [228, 544] on button "10" at bounding box center [233, 548] width 21 height 19
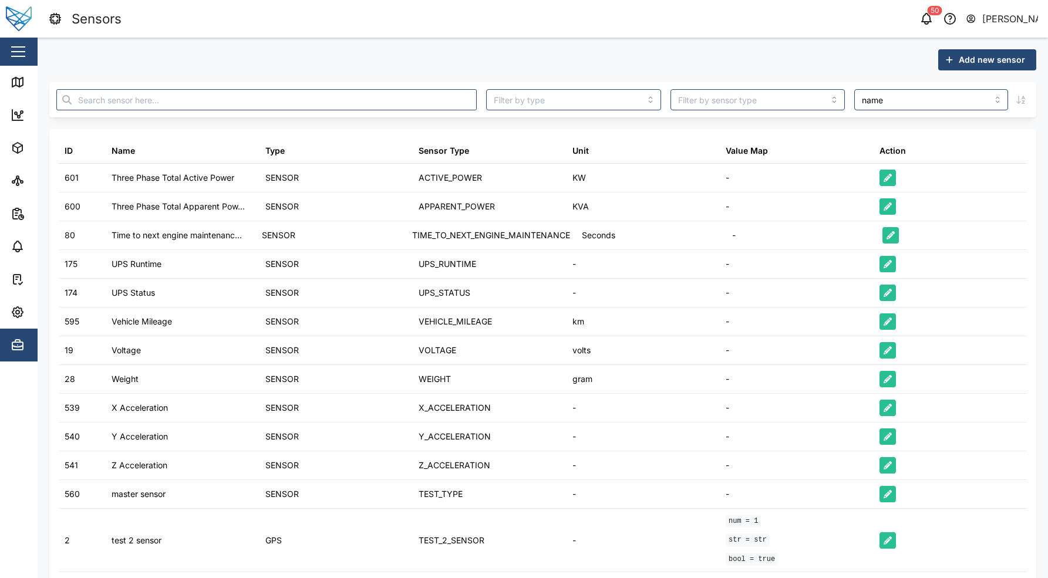
scroll to position [70, 0]
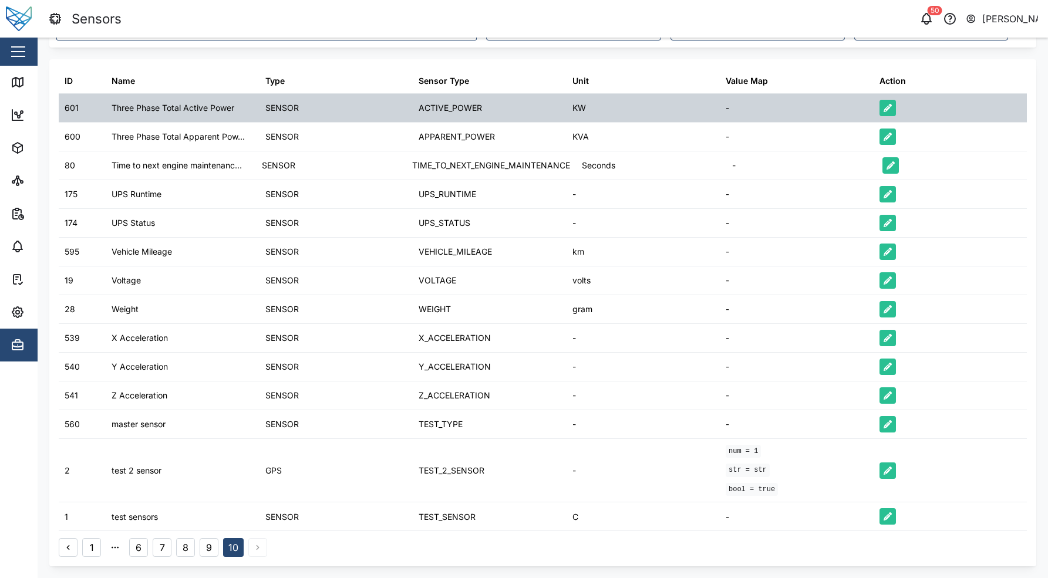
click at [441, 113] on div "ACTIVE_POWER" at bounding box center [450, 108] width 63 height 13
copy div "ACTIVE_POWER"
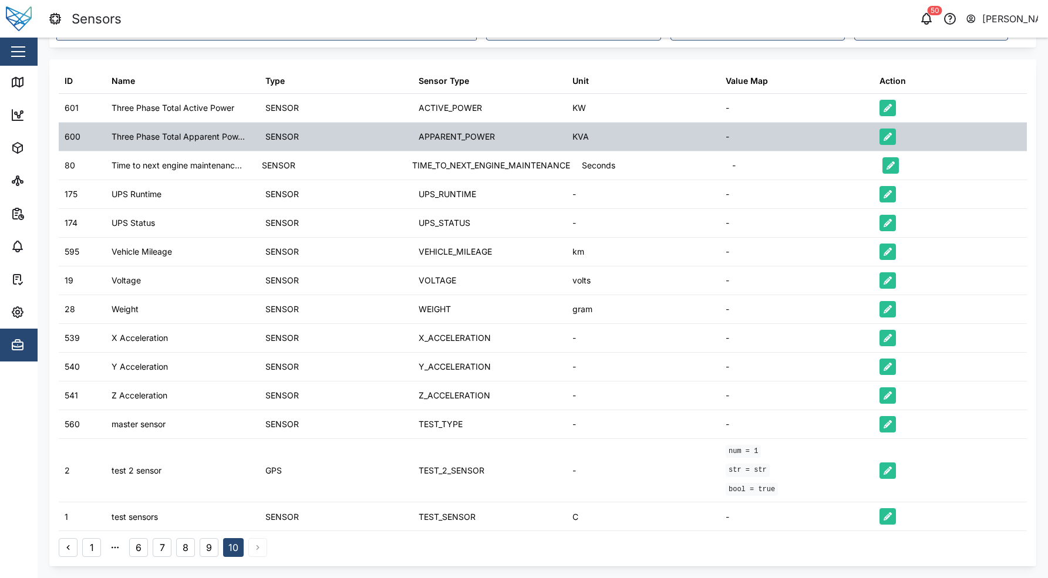
click at [520, 144] on div "APPARENT_POWER" at bounding box center [490, 137] width 154 height 28
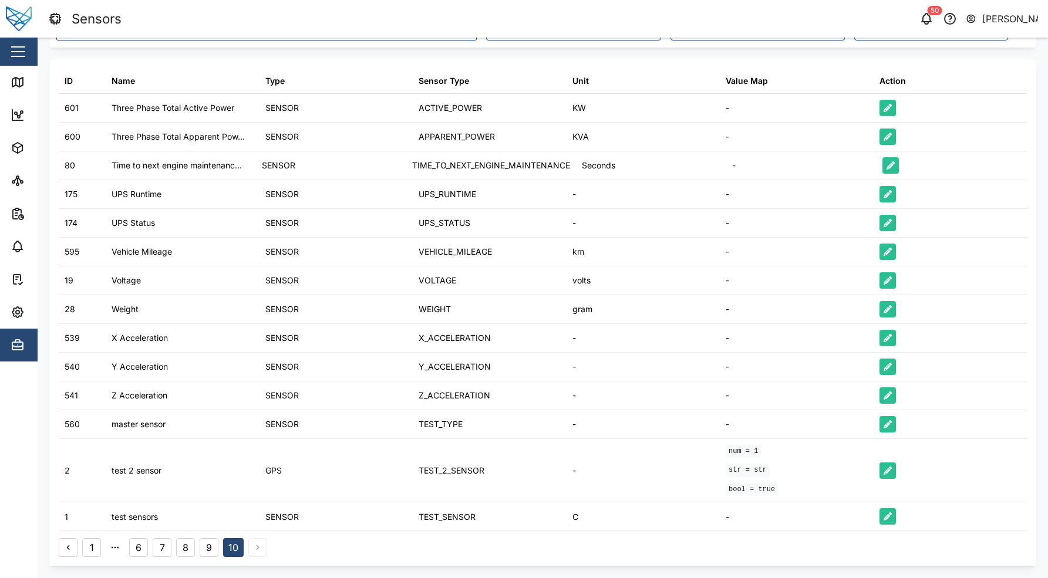
scroll to position [0, 0]
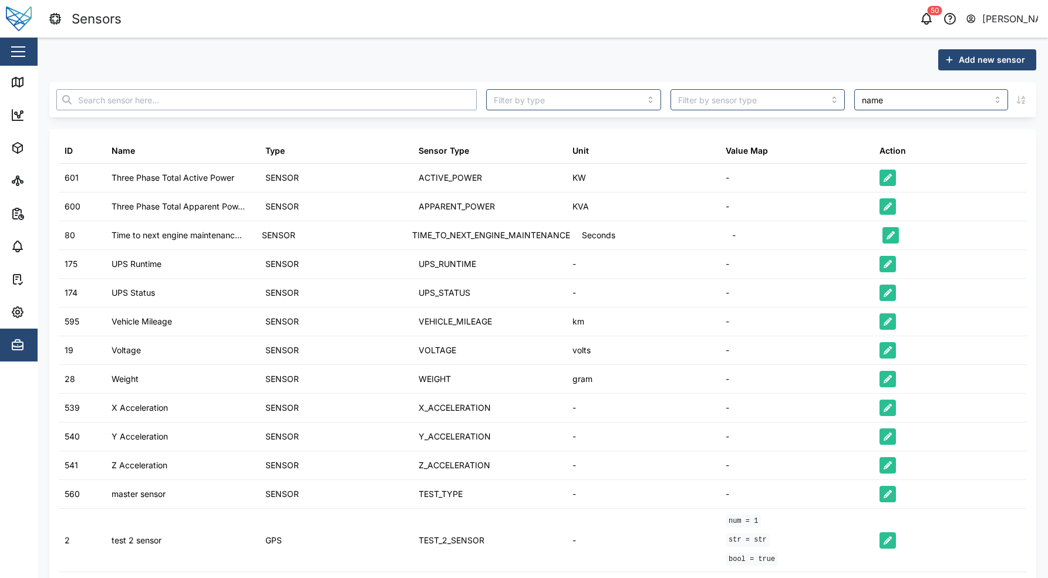
click at [213, 97] on input "text" at bounding box center [266, 99] width 420 height 21
type input "voltage"
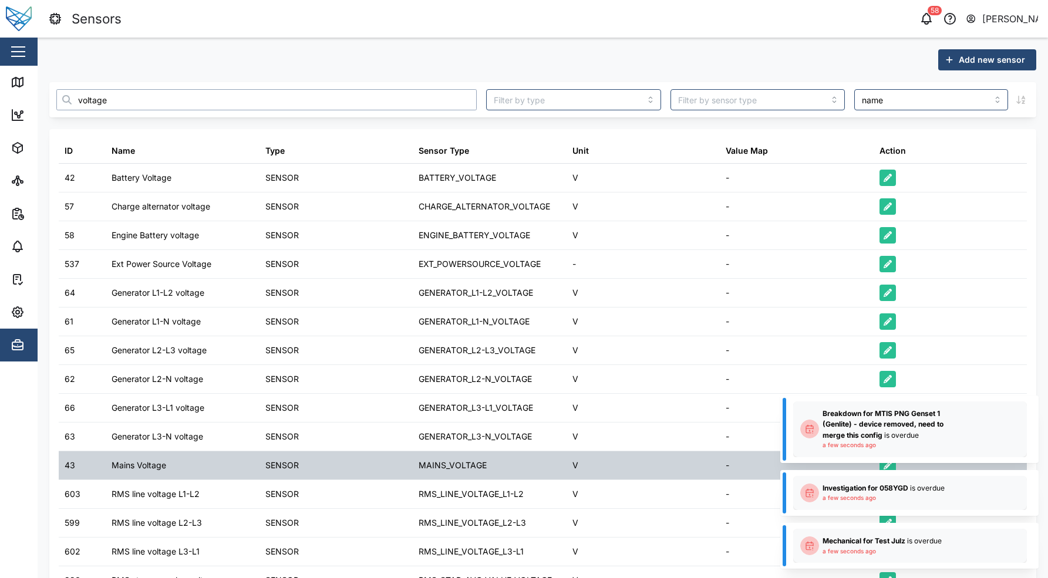
scroll to position [207, 0]
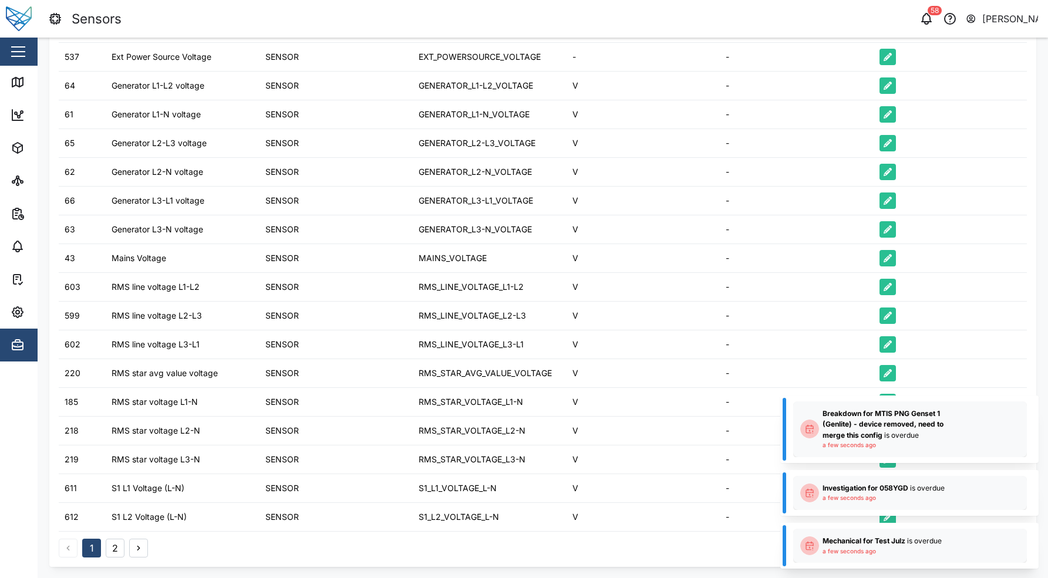
click at [110, 550] on button "2" at bounding box center [115, 548] width 19 height 19
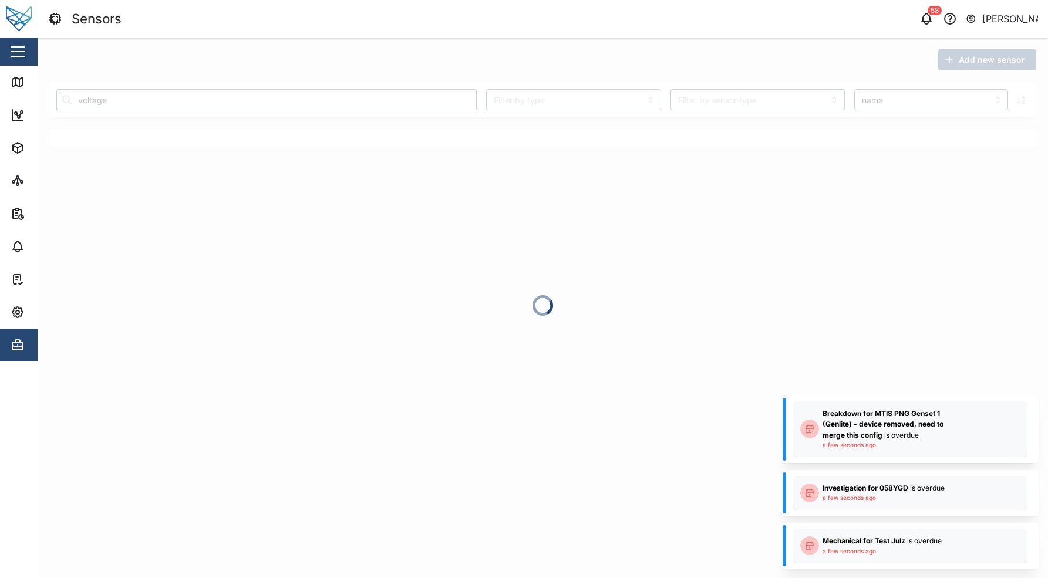
scroll to position [0, 0]
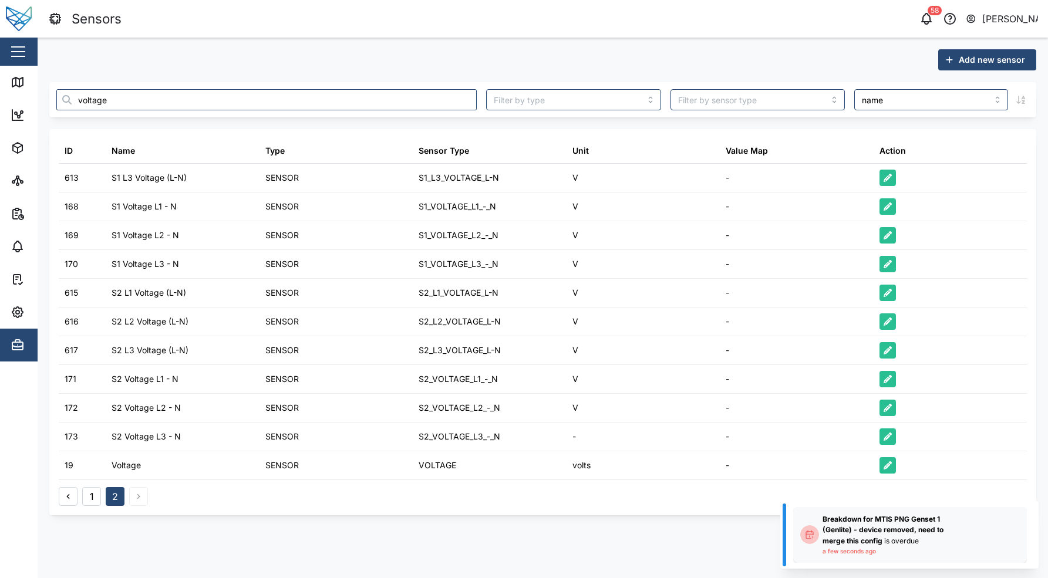
click at [92, 498] on button "1" at bounding box center [91, 496] width 19 height 19
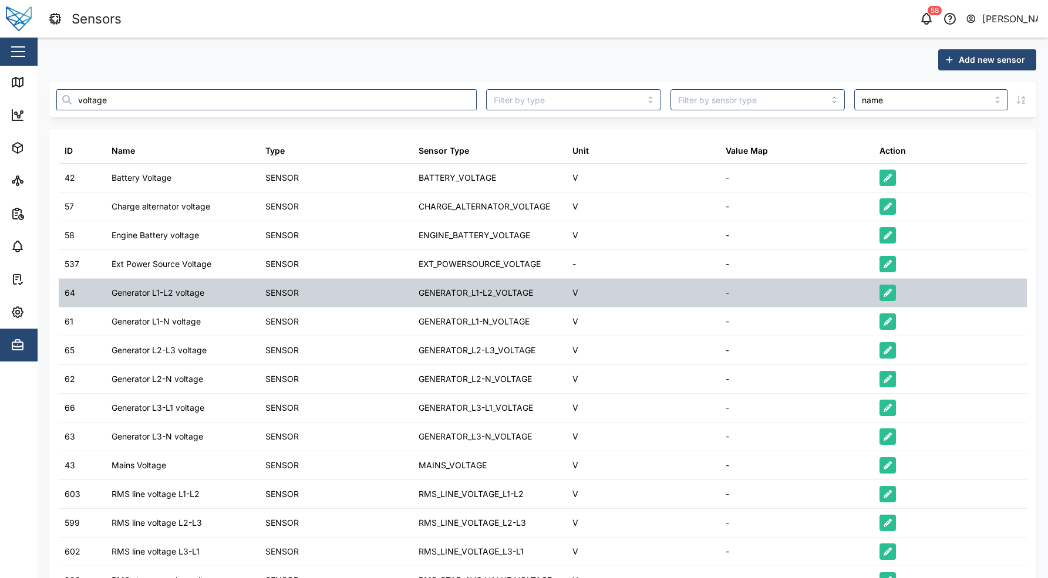
scroll to position [207, 0]
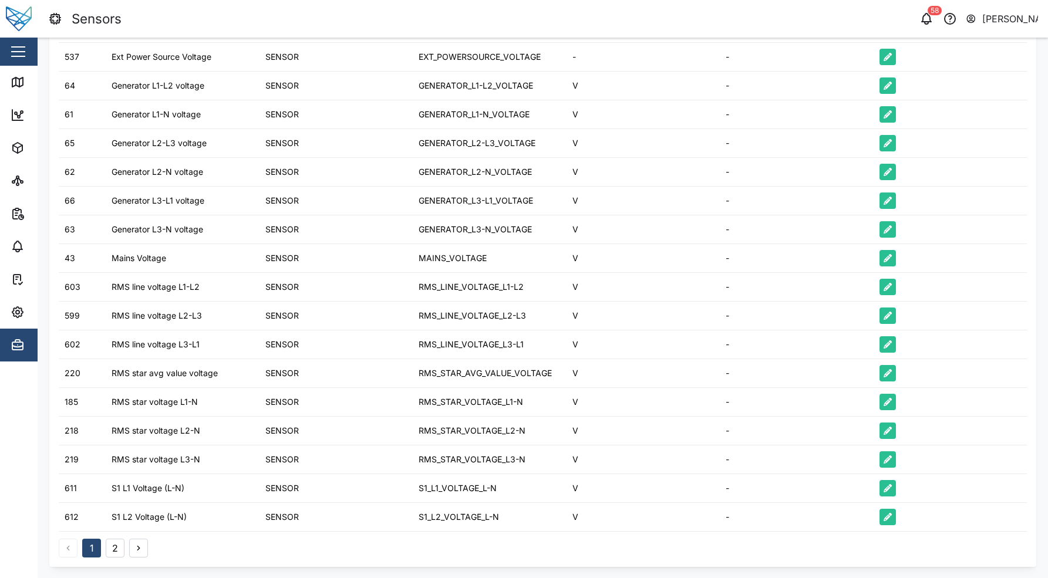
click at [123, 550] on button "2" at bounding box center [115, 548] width 19 height 19
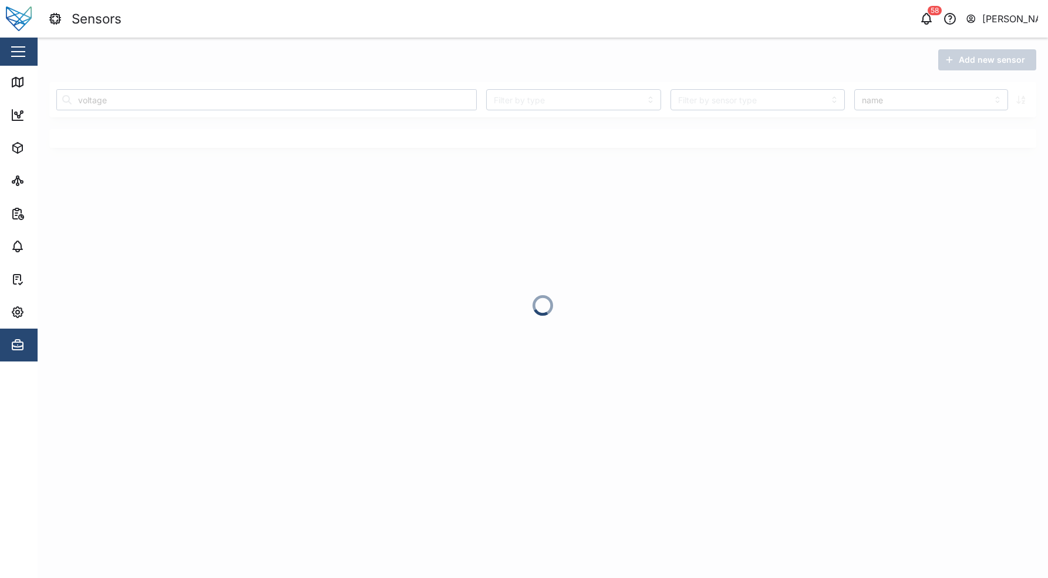
scroll to position [0, 0]
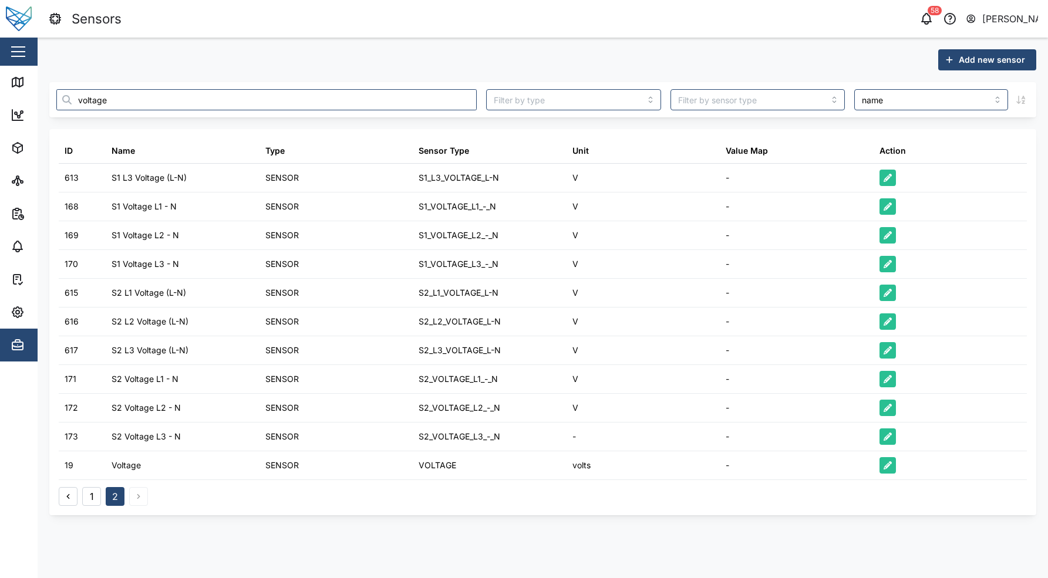
click at [95, 487] on div "1 2" at bounding box center [103, 496] width 89 height 19
click at [89, 497] on button "1" at bounding box center [91, 496] width 19 height 19
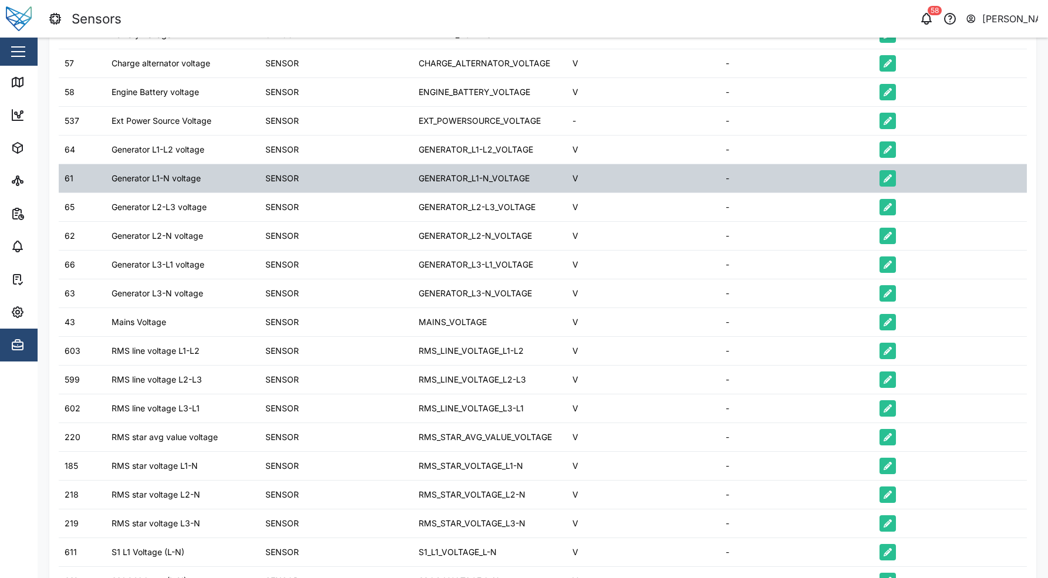
scroll to position [190, 0]
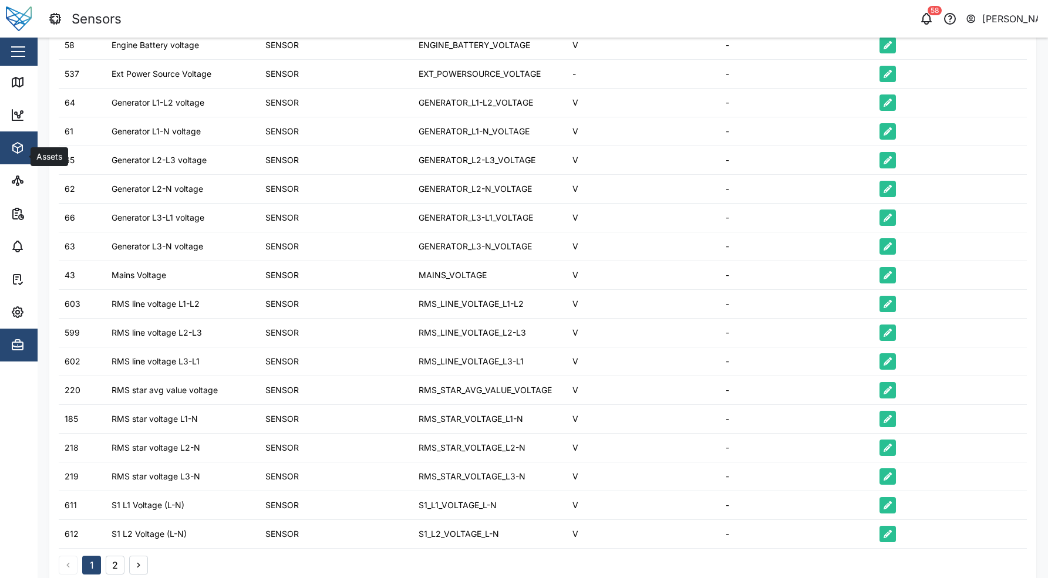
click at [17, 157] on span "Assets" at bounding box center [64, 148] width 107 height 33
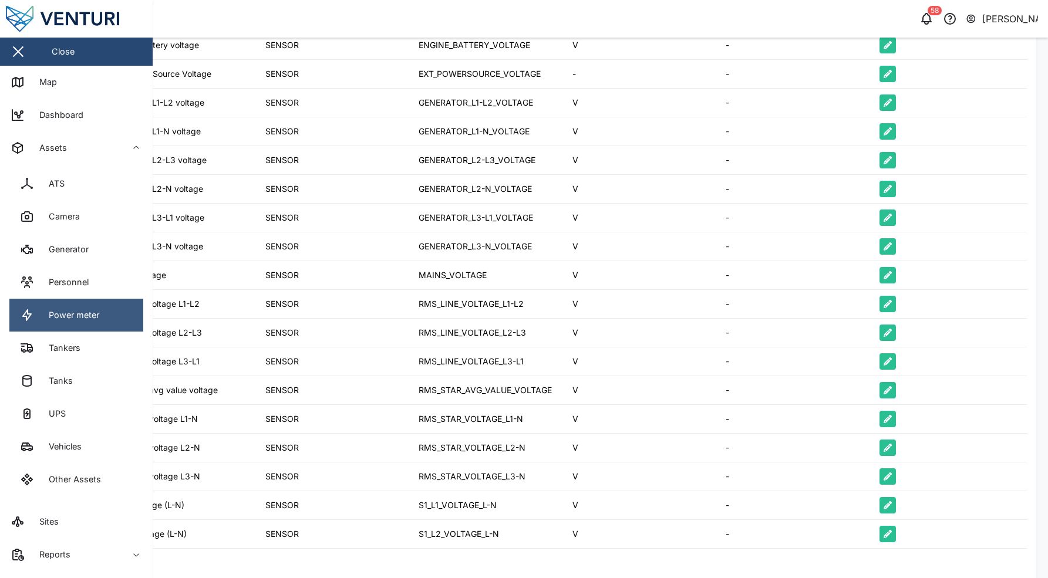
click at [95, 315] on div "Power meter" at bounding box center [69, 315] width 59 height 13
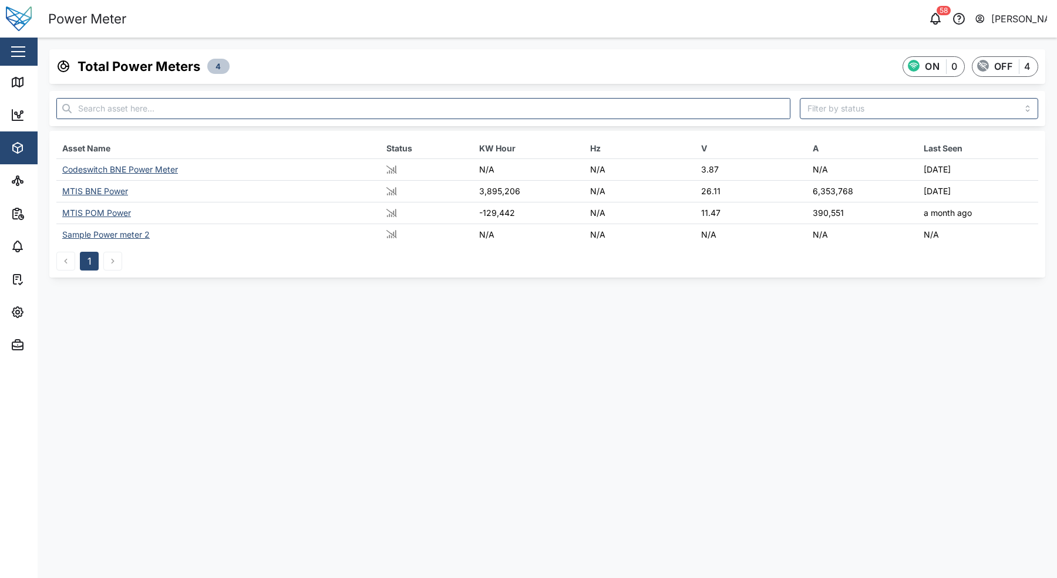
click at [103, 204] on td "MTIS POM Power" at bounding box center [218, 213] width 324 height 22
click at [105, 208] on div "MTIS POM Power" at bounding box center [96, 213] width 69 height 10
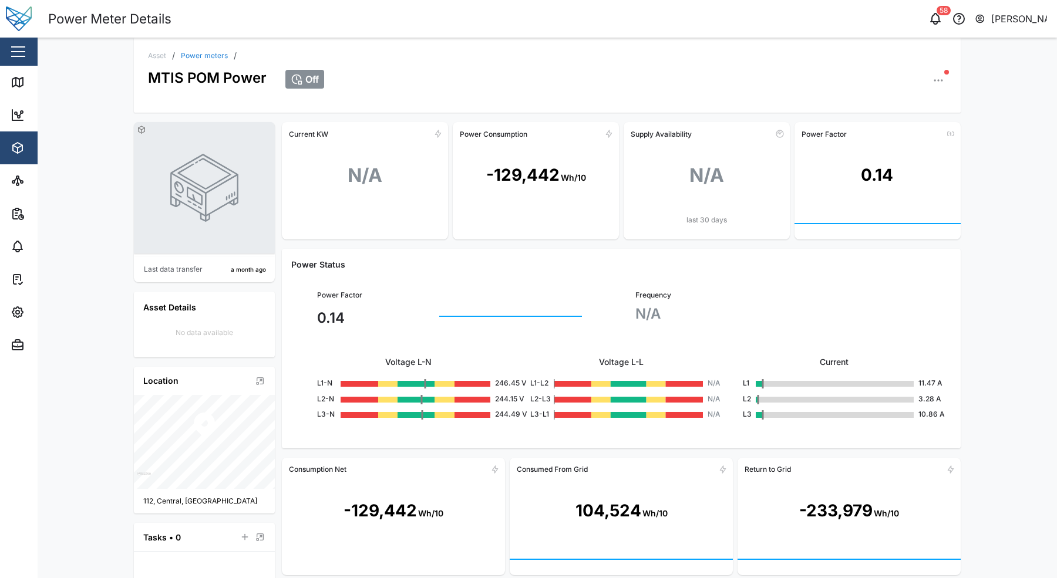
click at [934, 81] on icon "button" at bounding box center [934, 80] width 1 height 1
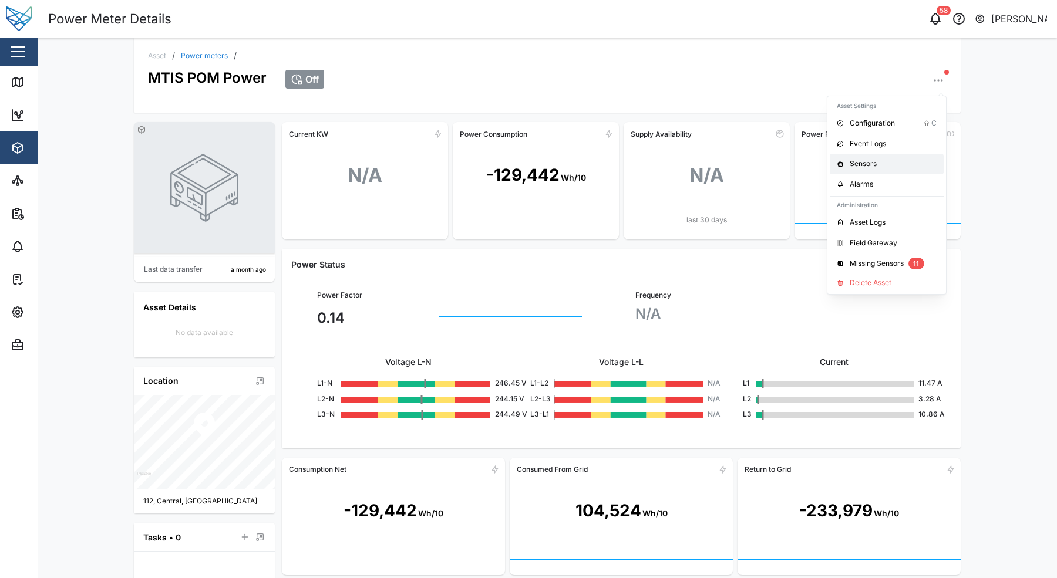
click at [869, 160] on div "Sensors" at bounding box center [893, 164] width 87 height 11
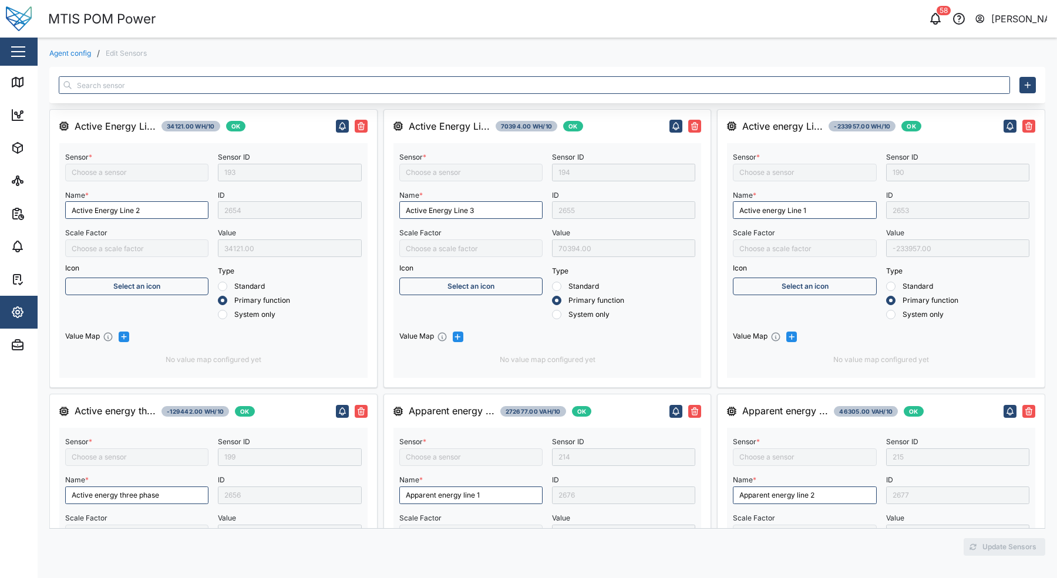
type input "Apparent energy line 3"
type input "Active Energy Line 3"
type input "Active energy three phase"
type input "Inductive Reactive energy line 1"
type input "Capacitive Reactive energy line 2"
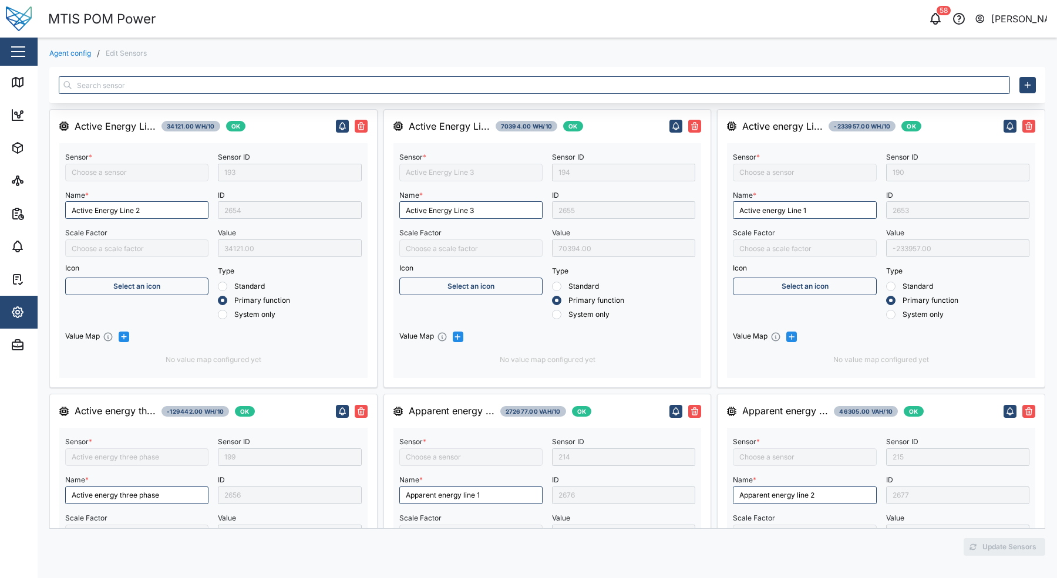
type input "Apparent energy line 1"
type input "Capacitive Reactive energy line 3"
type input "Active Energy Line 2"
type input "Inductive Reactive energy line 3"
type input "Active energy Line 1"
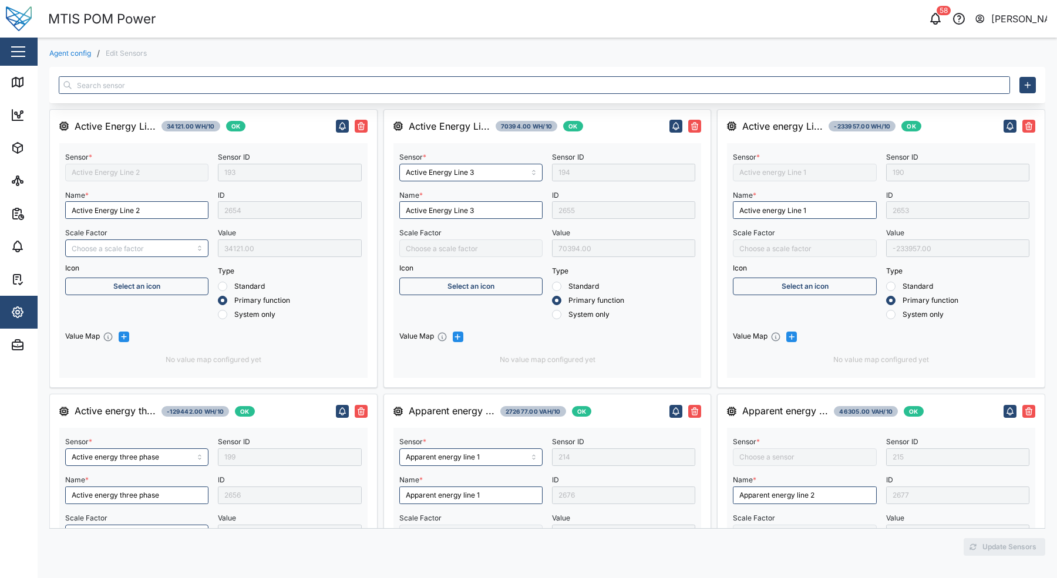
type input "Inductive Reactive energy line 2"
type input "Capacitive Reactive energy three phase"
type input "Capacitive Reactive energy line 1"
type input "Apparent energy three phase"
type input "Apparent energy line 2"
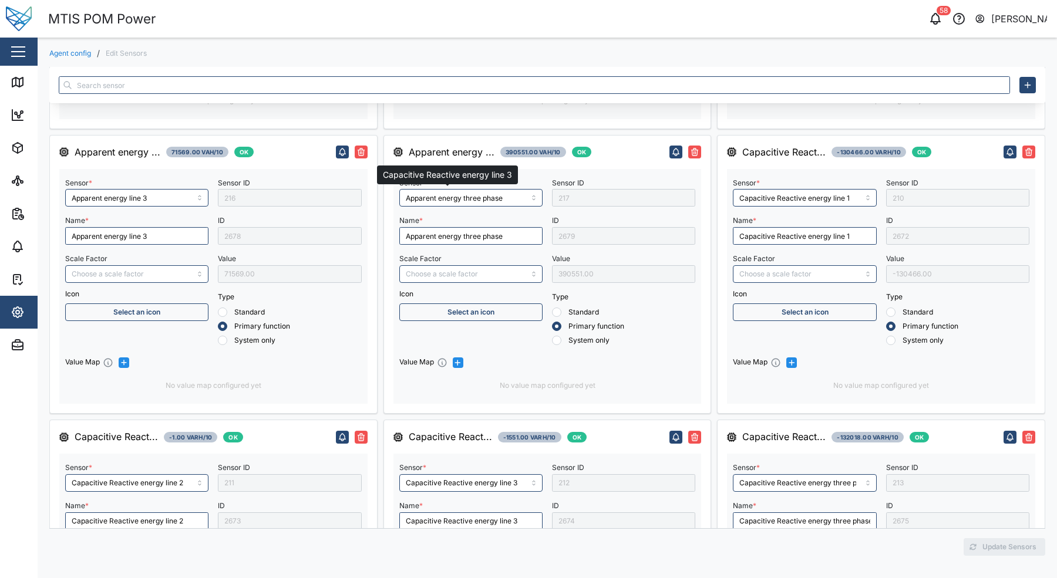
scroll to position [846, 0]
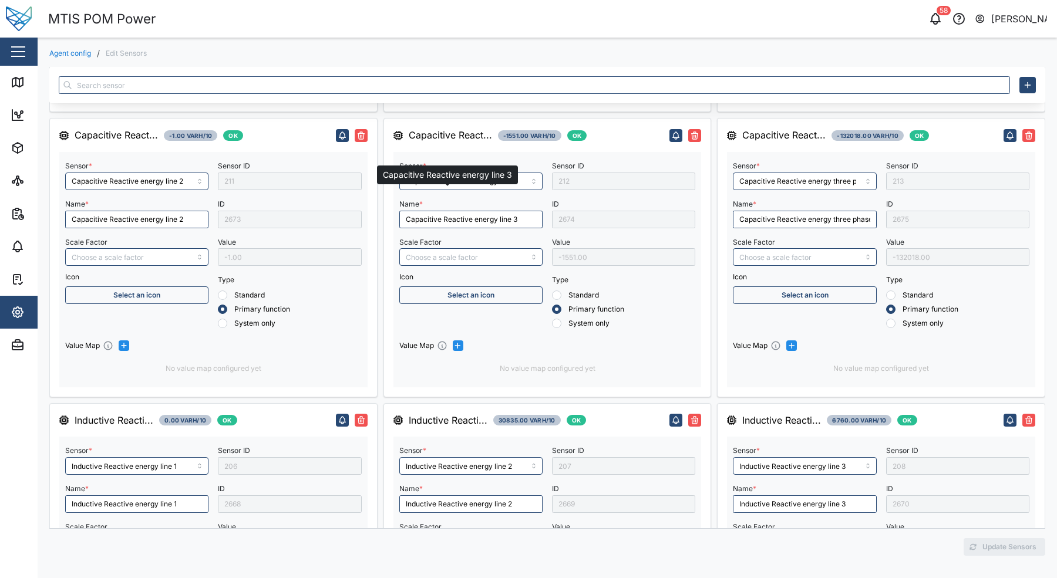
type input "Inductive Reactive energy three phase"
type input "Negative Active Energy Line 2"
type input "Power Factor Three Phase"
type input "Power Factor Line 3"
type input "Battery Voltage"
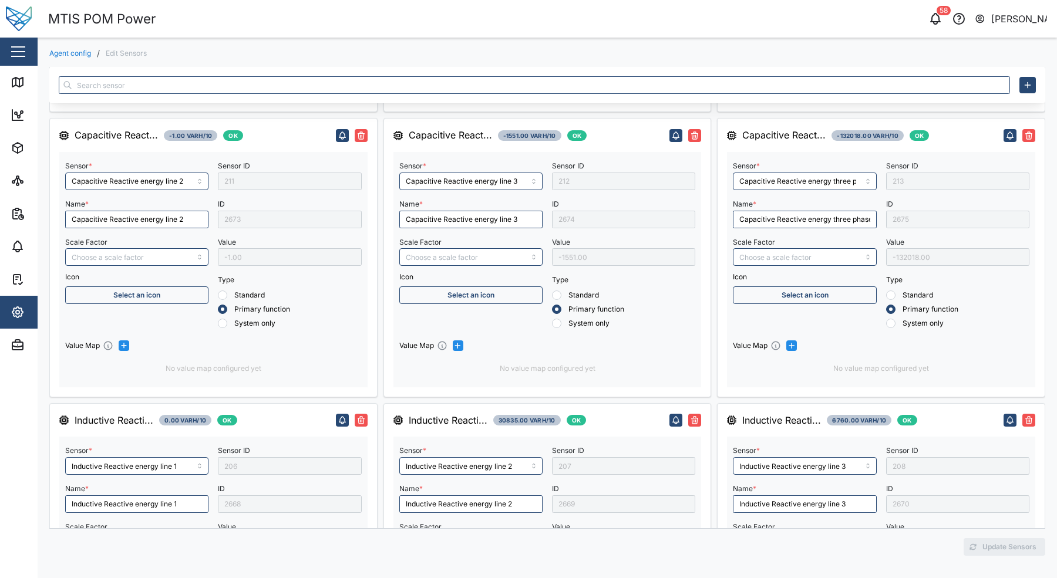
type input "Positive Active Energy Line 1"
type input "Positive Active energy three phase"
type input "Positive Active Energy Line 3"
type input "Power Factor Line 1"
type input "Negative Active Energy Line 3"
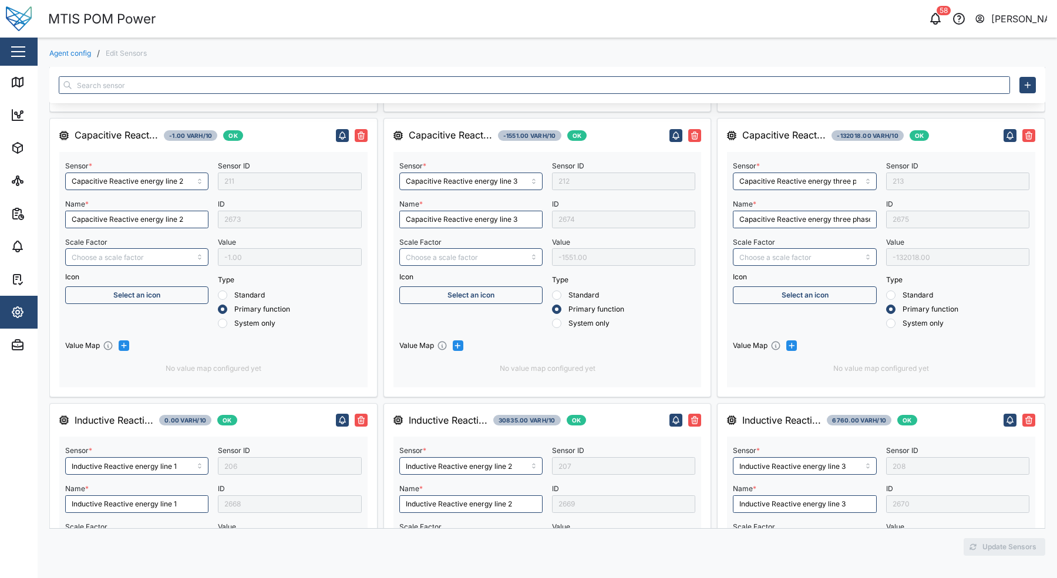
type input "Positive Active Energy Line 2"
type input "Negative Active Energy Line 1"
type input "Negative Active energy 3 phase"
type input "Power Factor Line 2"
type input "RMS line current Line 1"
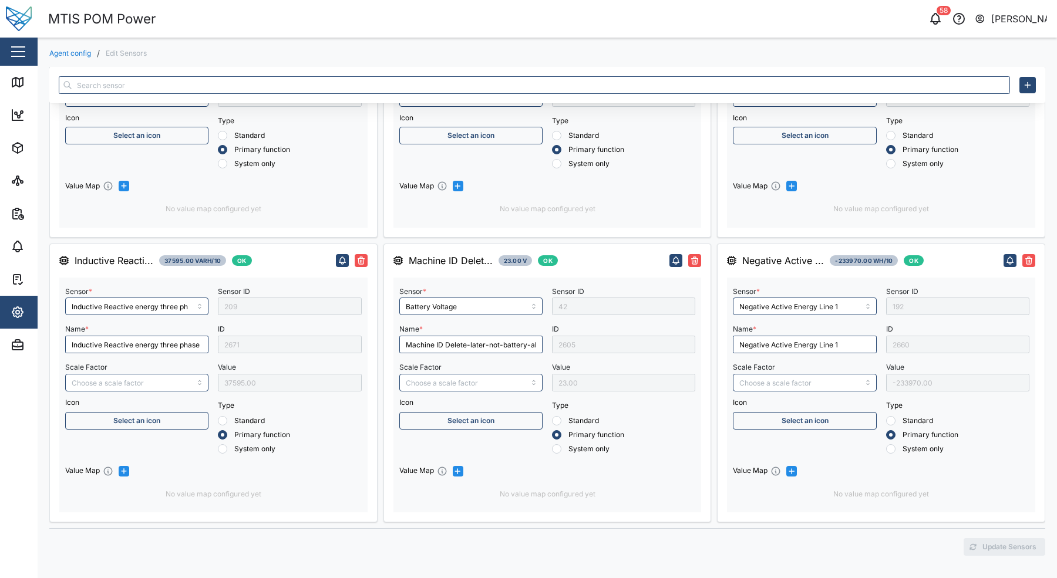
scroll to position [1671, 0]
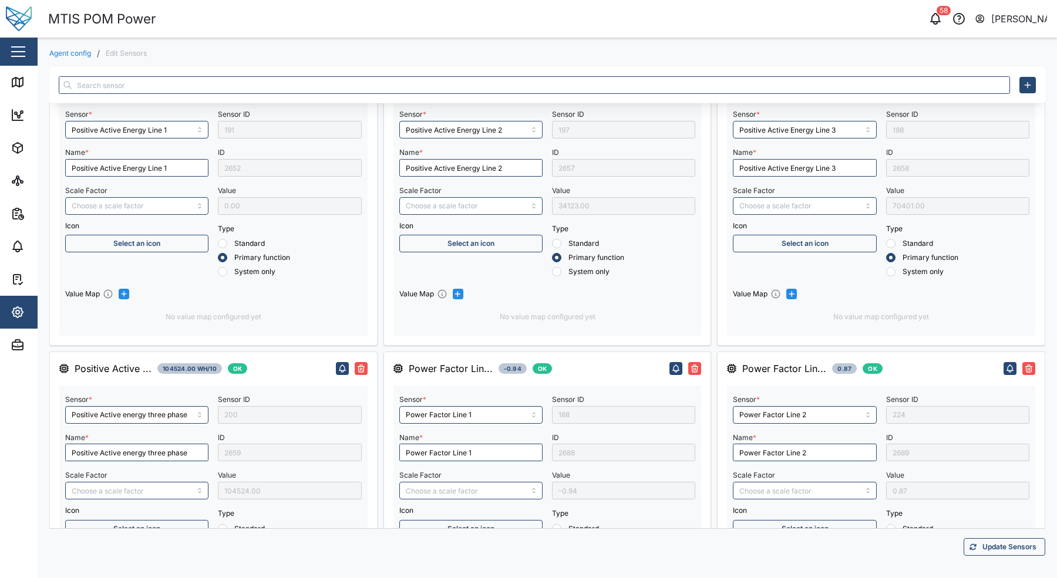
type input "RMS line current Line 3"
type input "Engine operating state"
type input "RMS star avg value voltage"
type input "Reactive energy line 2"
type input "RMS star voltage L2-N"
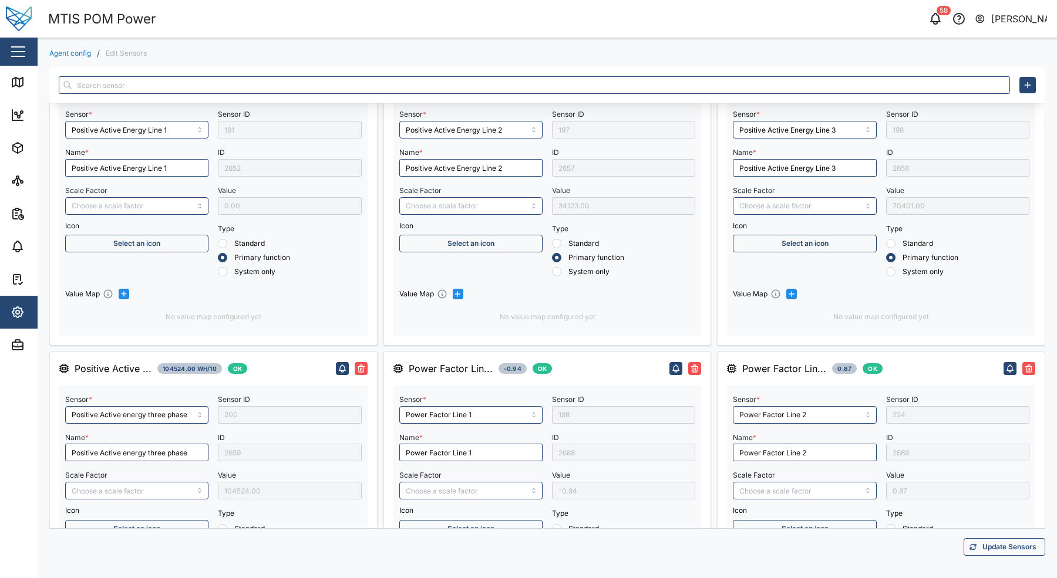
type input "RMS line current Line 2"
type input "RMS star voltage L3-N"
type input "RMS star voltage L1-N"
type input "Reactive energy line 3"
type input "RMS line current Line N"
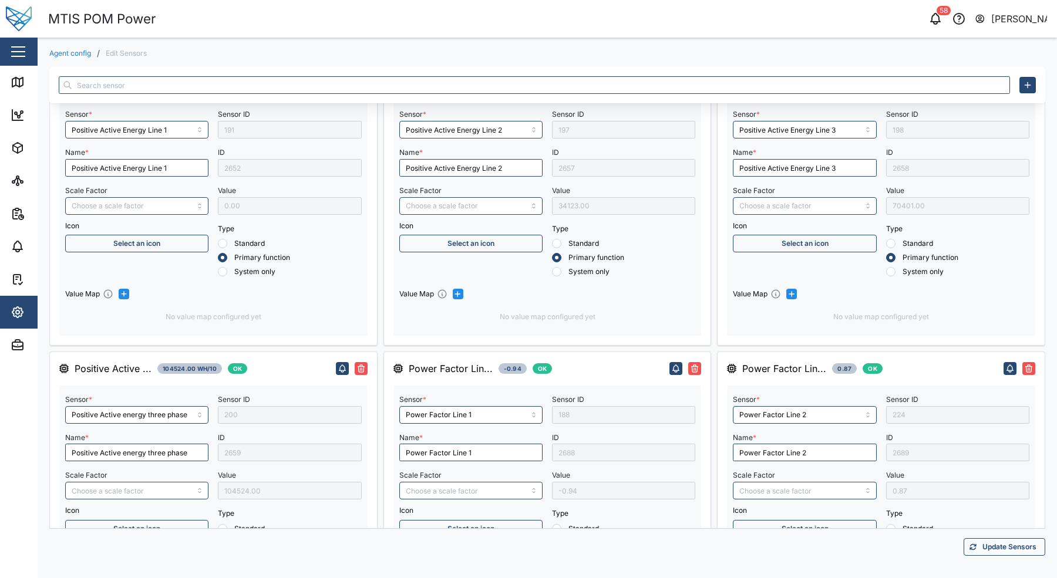
type input "Reactive energy three phase"
type input "Reactive energy line 1"
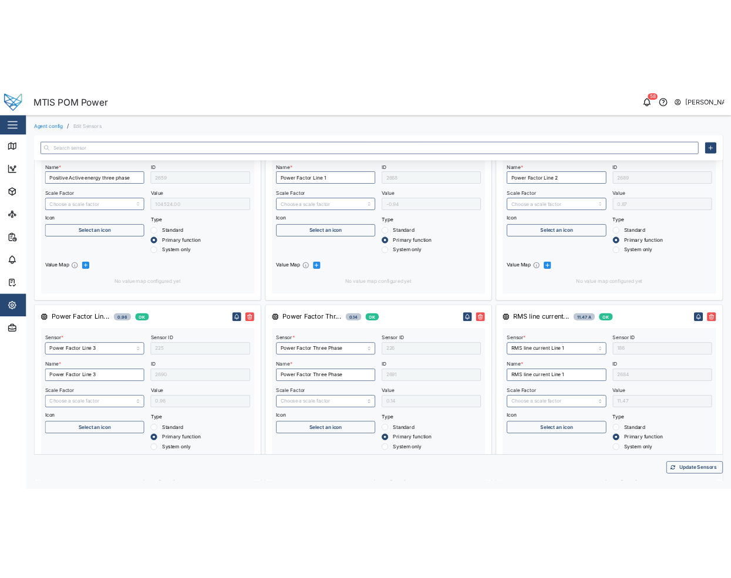
scroll to position [2482, 0]
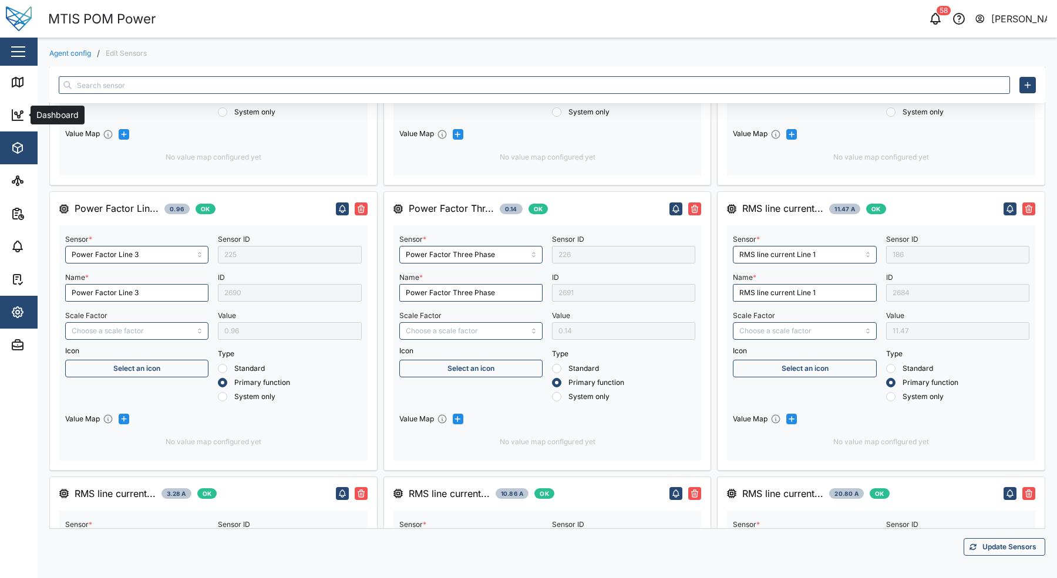
click at [9, 130] on link "Dashboard" at bounding box center [76, 115] width 153 height 33
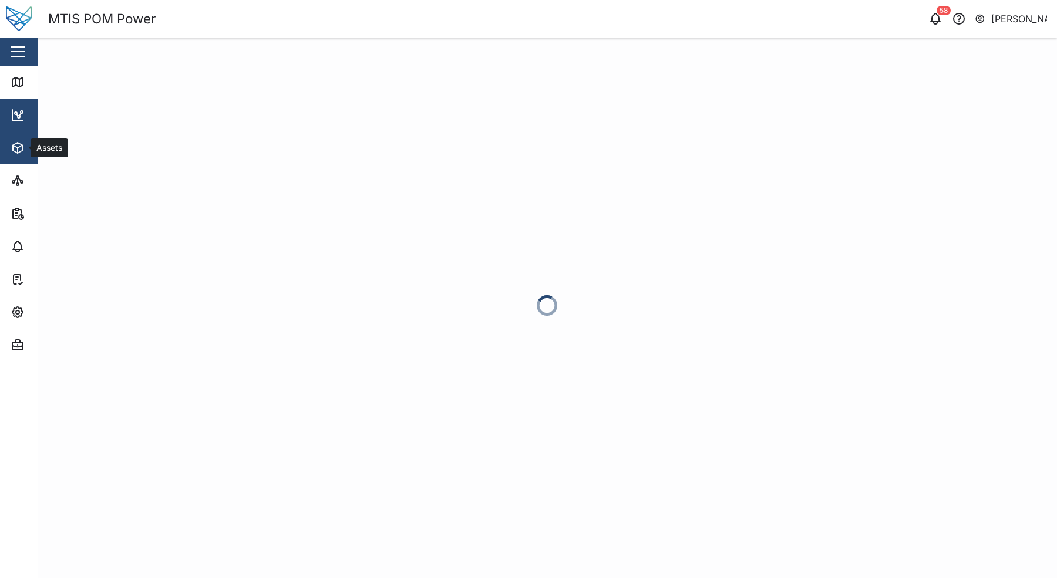
click at [14, 151] on icon "button" at bounding box center [17, 148] width 9 height 11
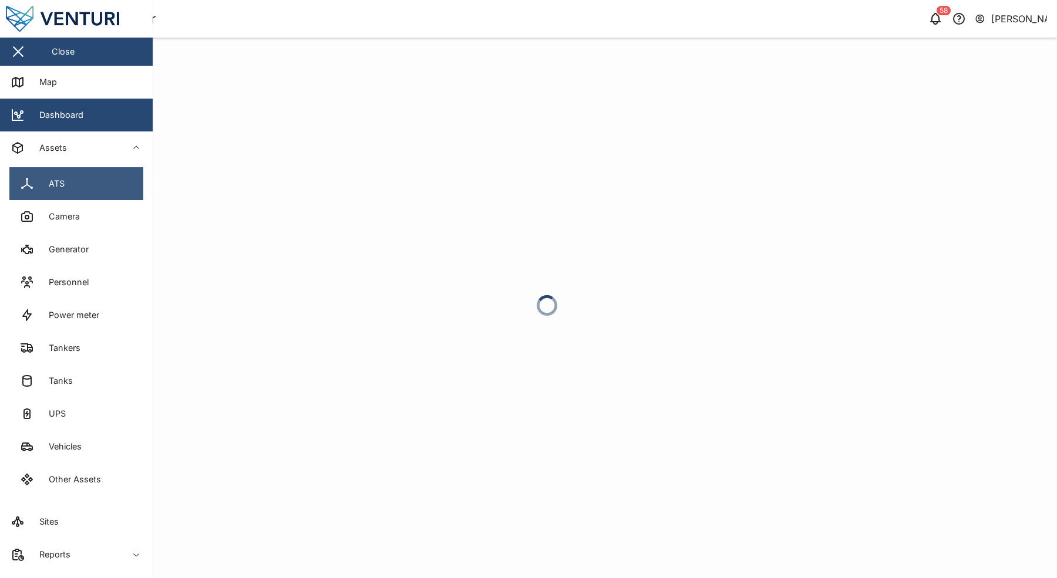
click at [17, 175] on link "ATS" at bounding box center [76, 183] width 134 height 33
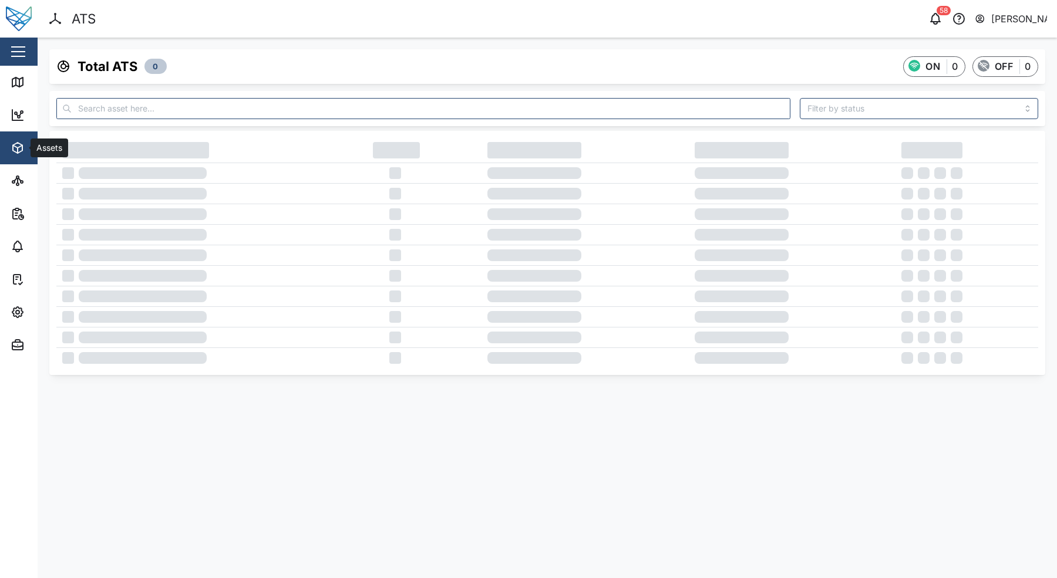
click at [18, 149] on icon "button" at bounding box center [18, 150] width 0 height 5
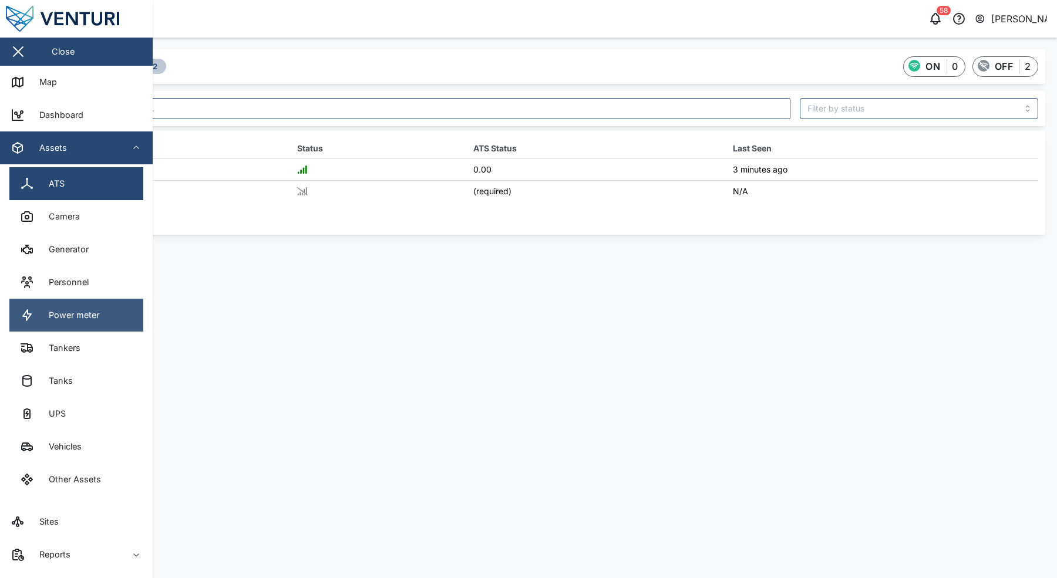
click at [103, 323] on link "Power meter" at bounding box center [76, 315] width 134 height 33
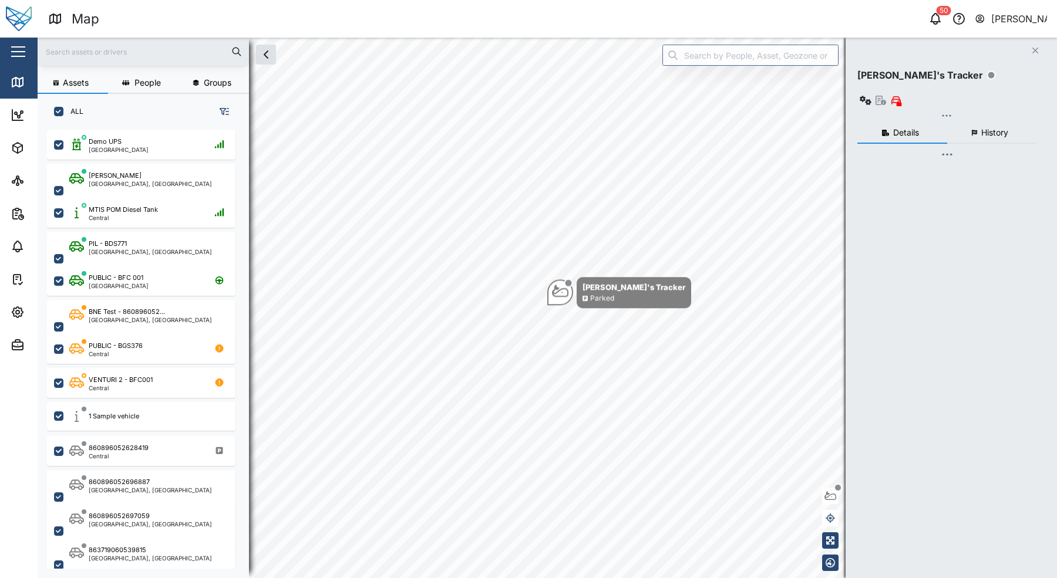
scroll to position [434, 184]
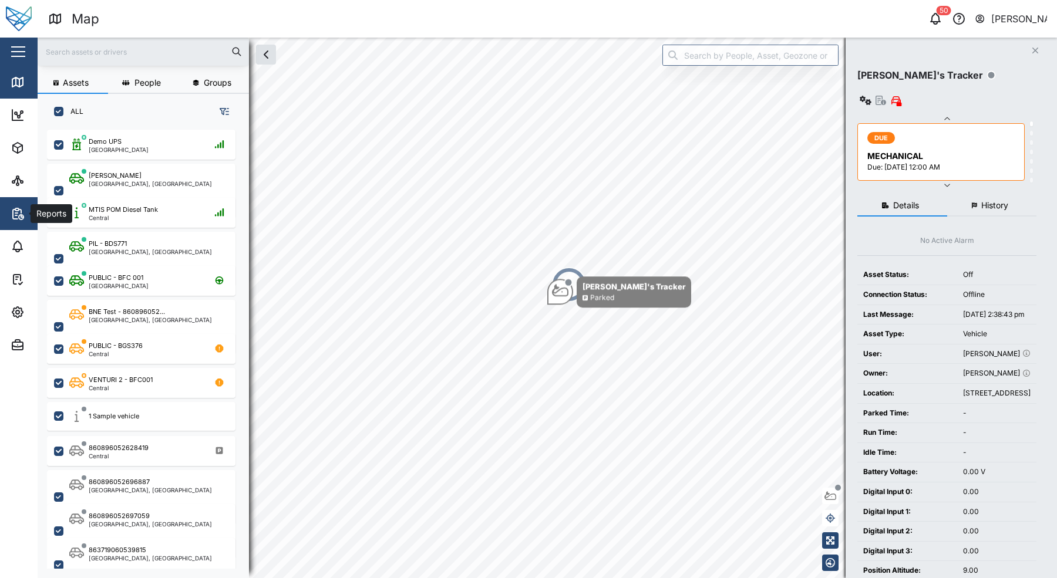
click at [22, 218] on icon "button" at bounding box center [21, 217] width 5 height 5
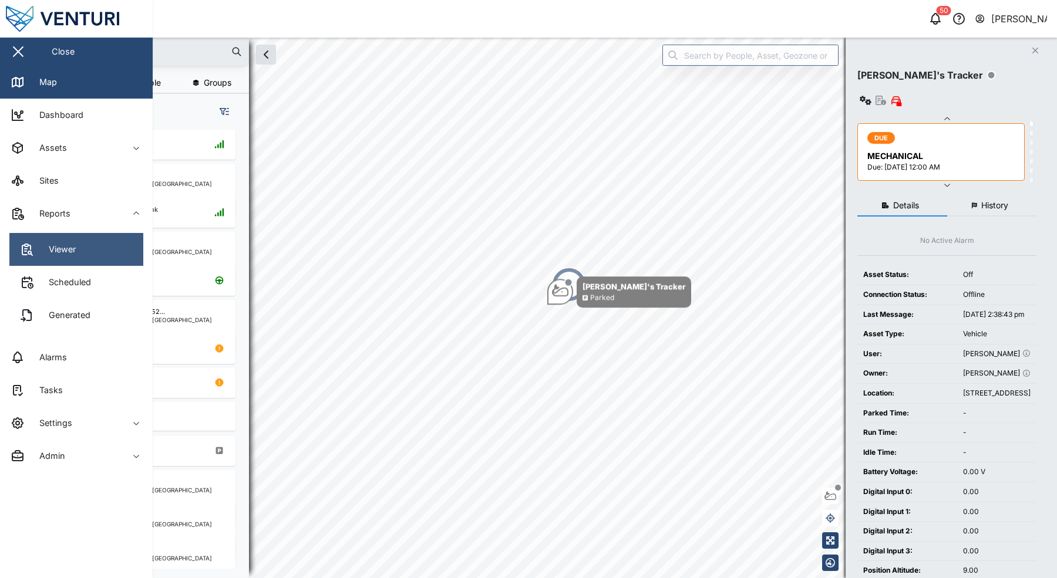
click at [105, 250] on link "Viewer" at bounding box center [76, 249] width 134 height 33
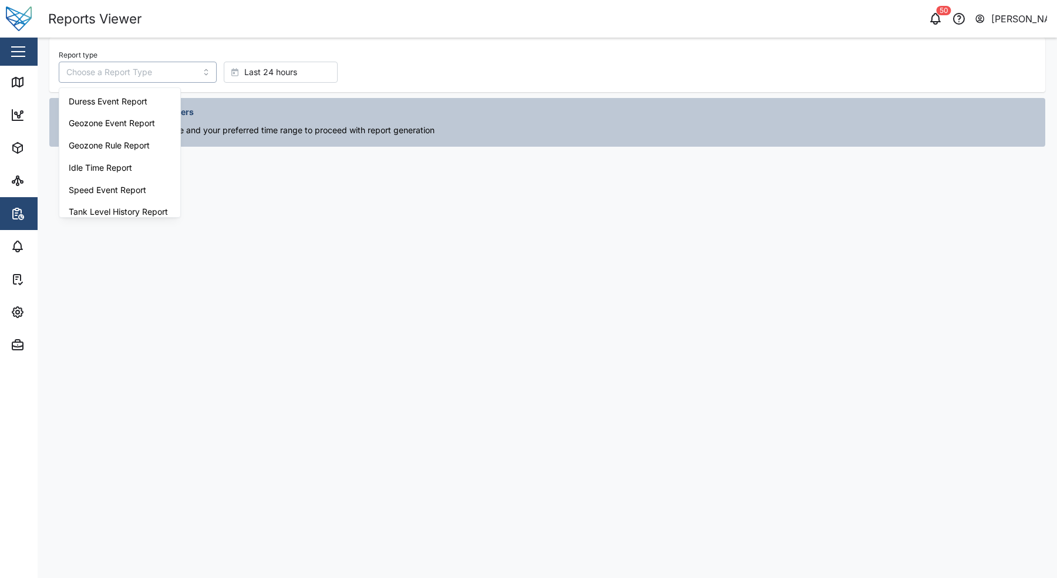
click at [173, 68] on input "Report type" at bounding box center [138, 72] width 158 height 21
